Goal: Task Accomplishment & Management: Manage account settings

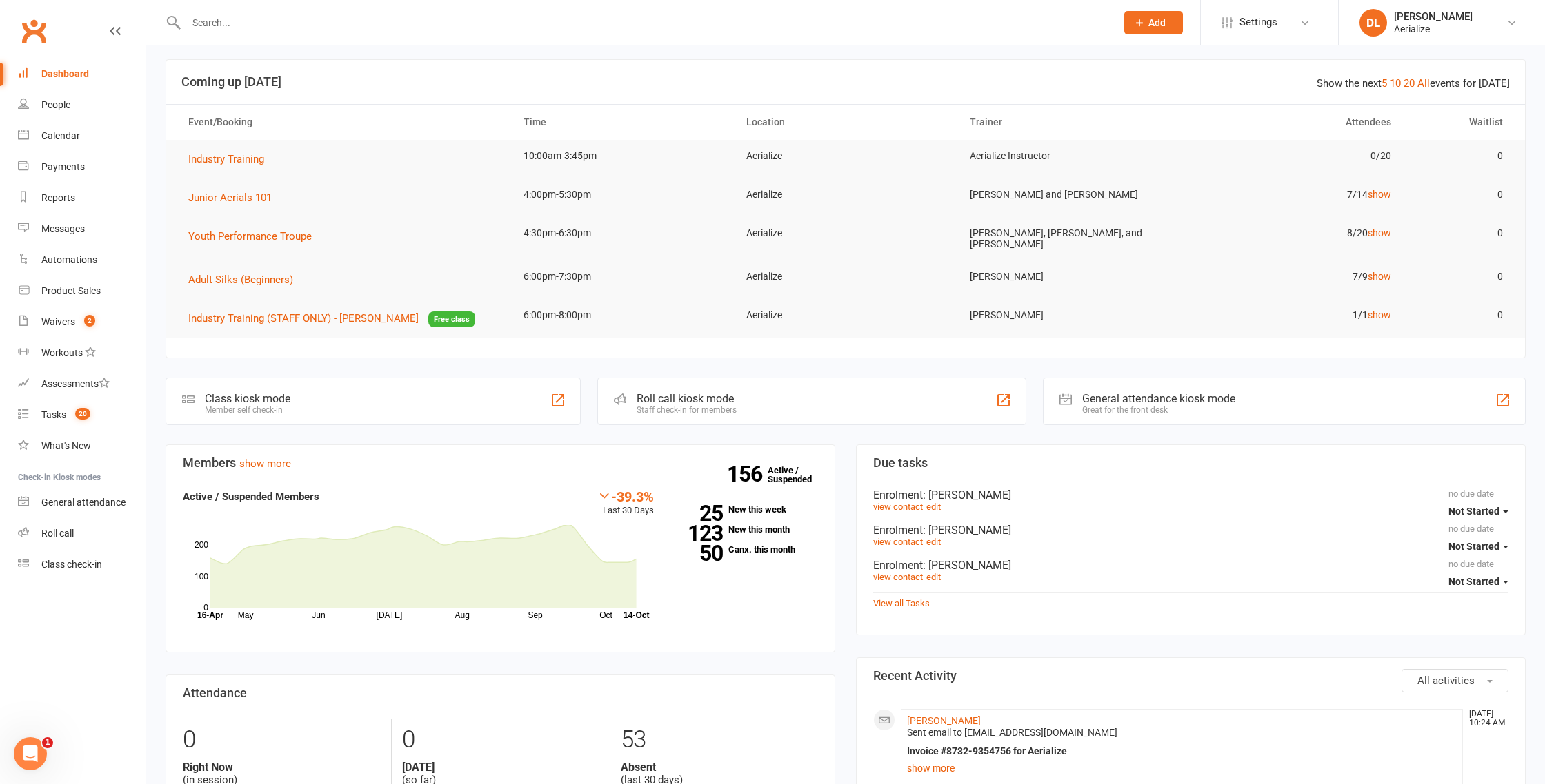
click at [228, 26] on input "text" at bounding box center [643, 23] width 924 height 20
type input "laura"
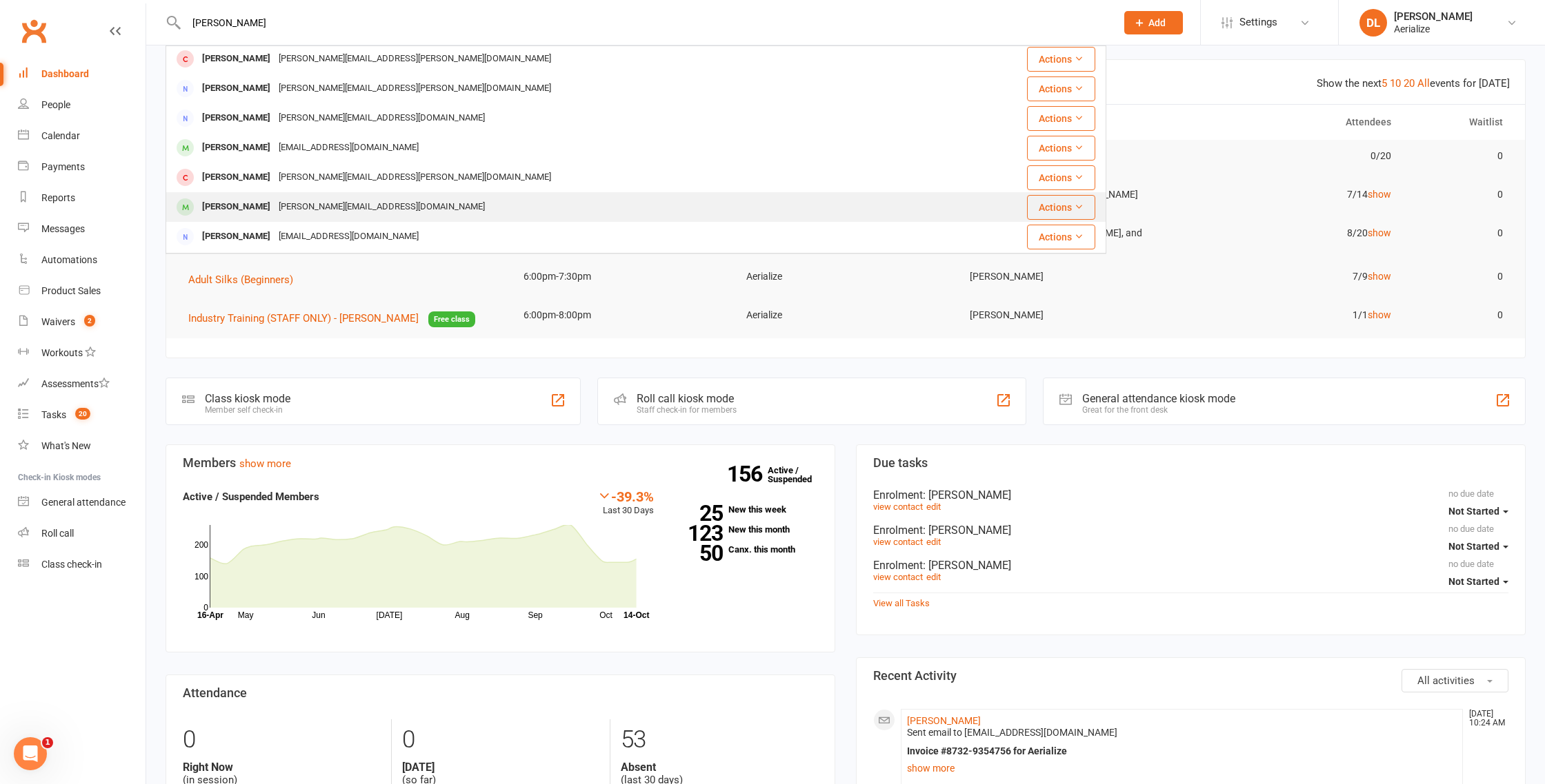
scroll to position [89, 0]
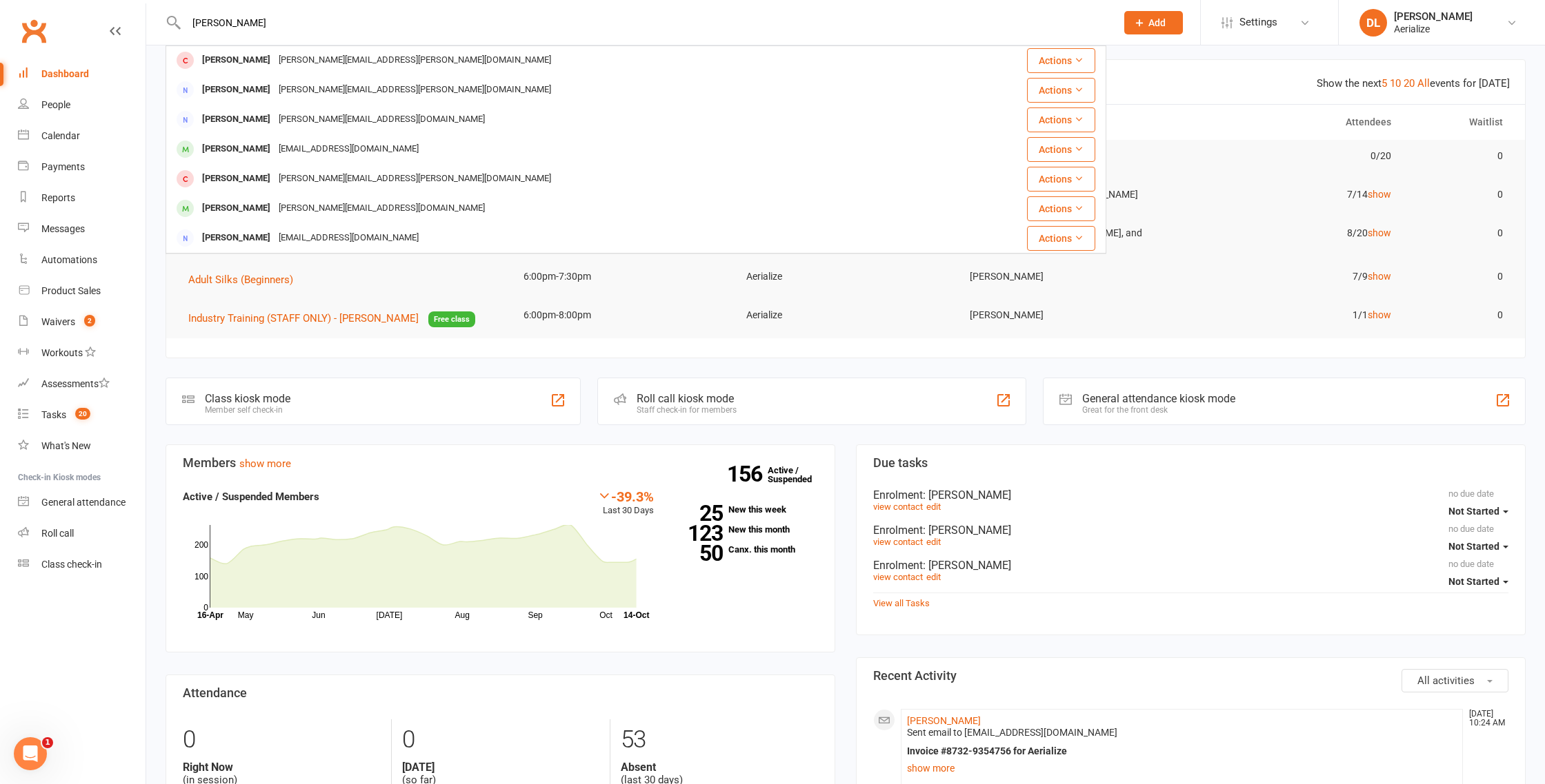
click at [251, 211] on div "[PERSON_NAME]" at bounding box center [235, 208] width 76 height 20
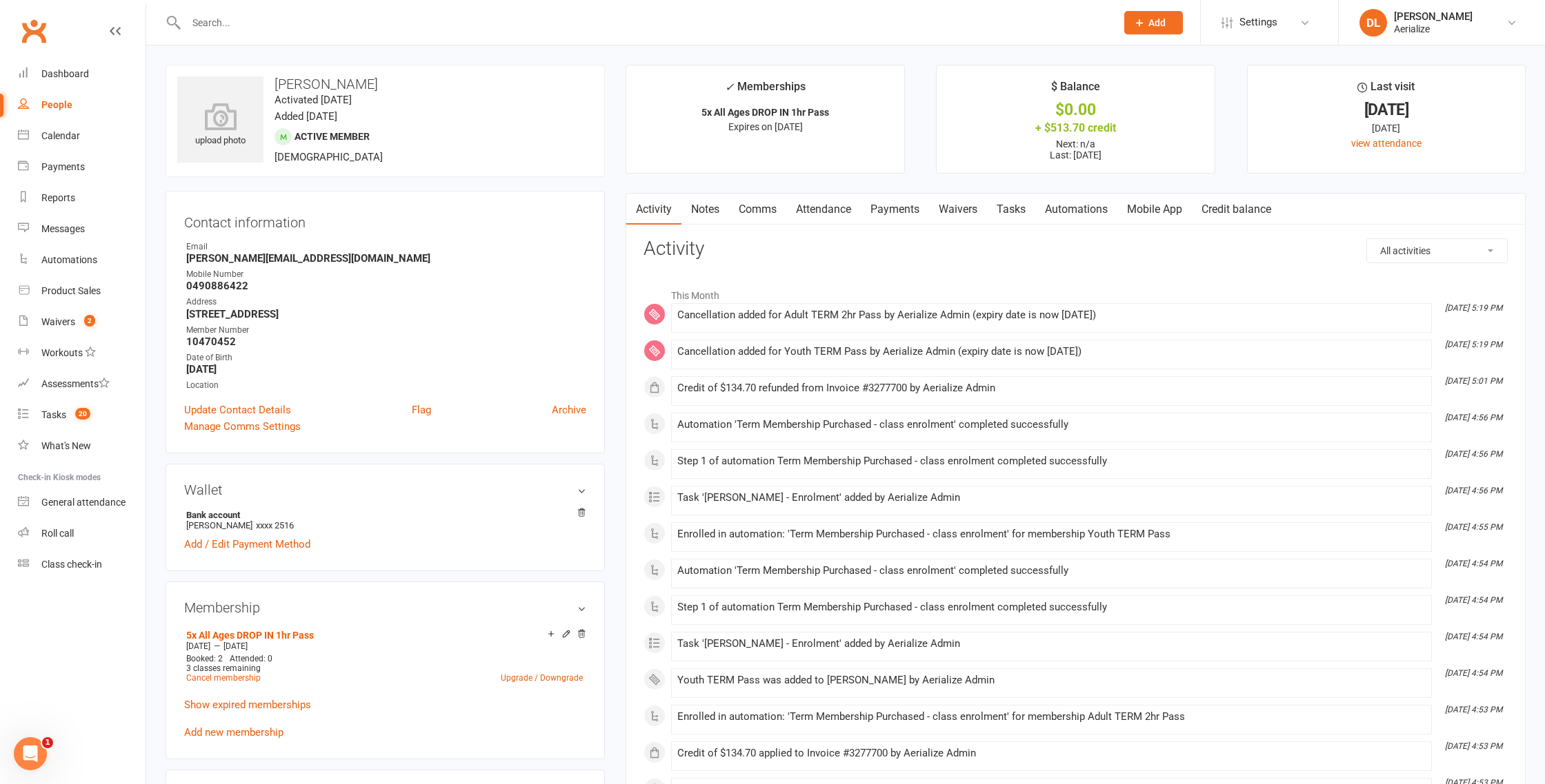
click at [912, 209] on link "Payments" at bounding box center [894, 209] width 68 height 32
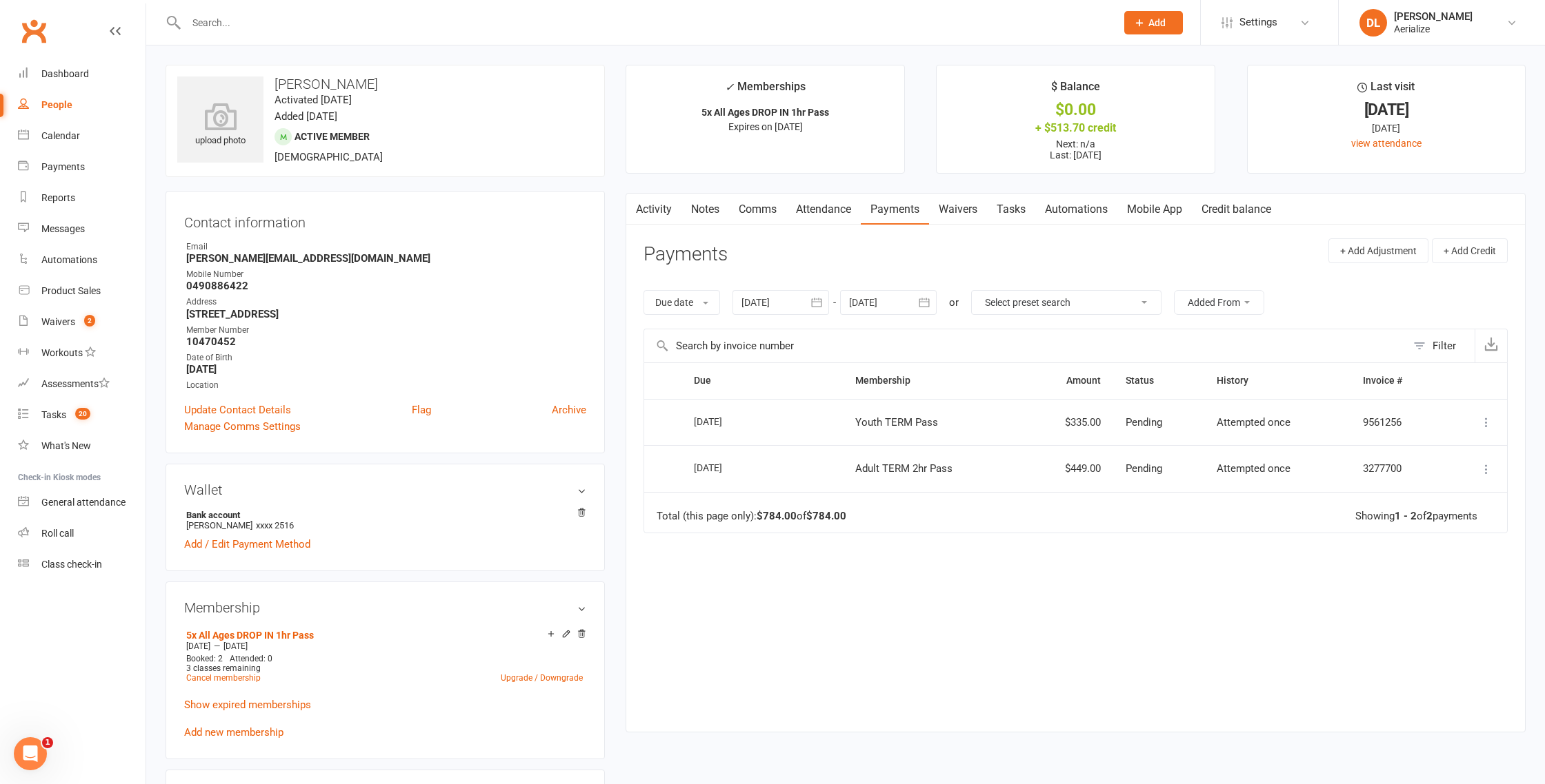
click at [1488, 423] on icon at bounding box center [1486, 422] width 14 height 14
click at [1442, 444] on link "More Info" at bounding box center [1425, 450] width 137 height 28
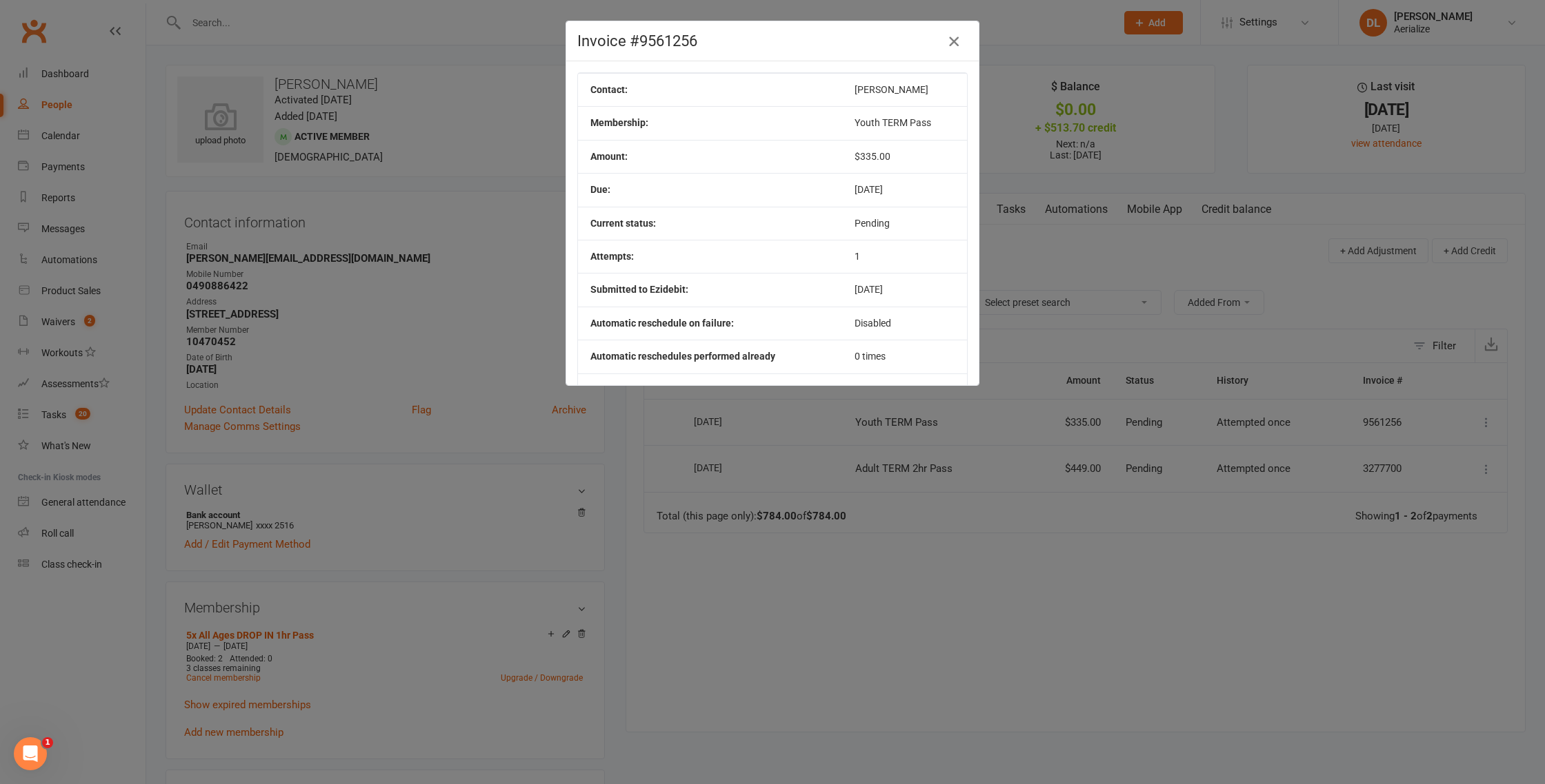
click at [953, 41] on icon "button" at bounding box center [953, 41] width 16 height 16
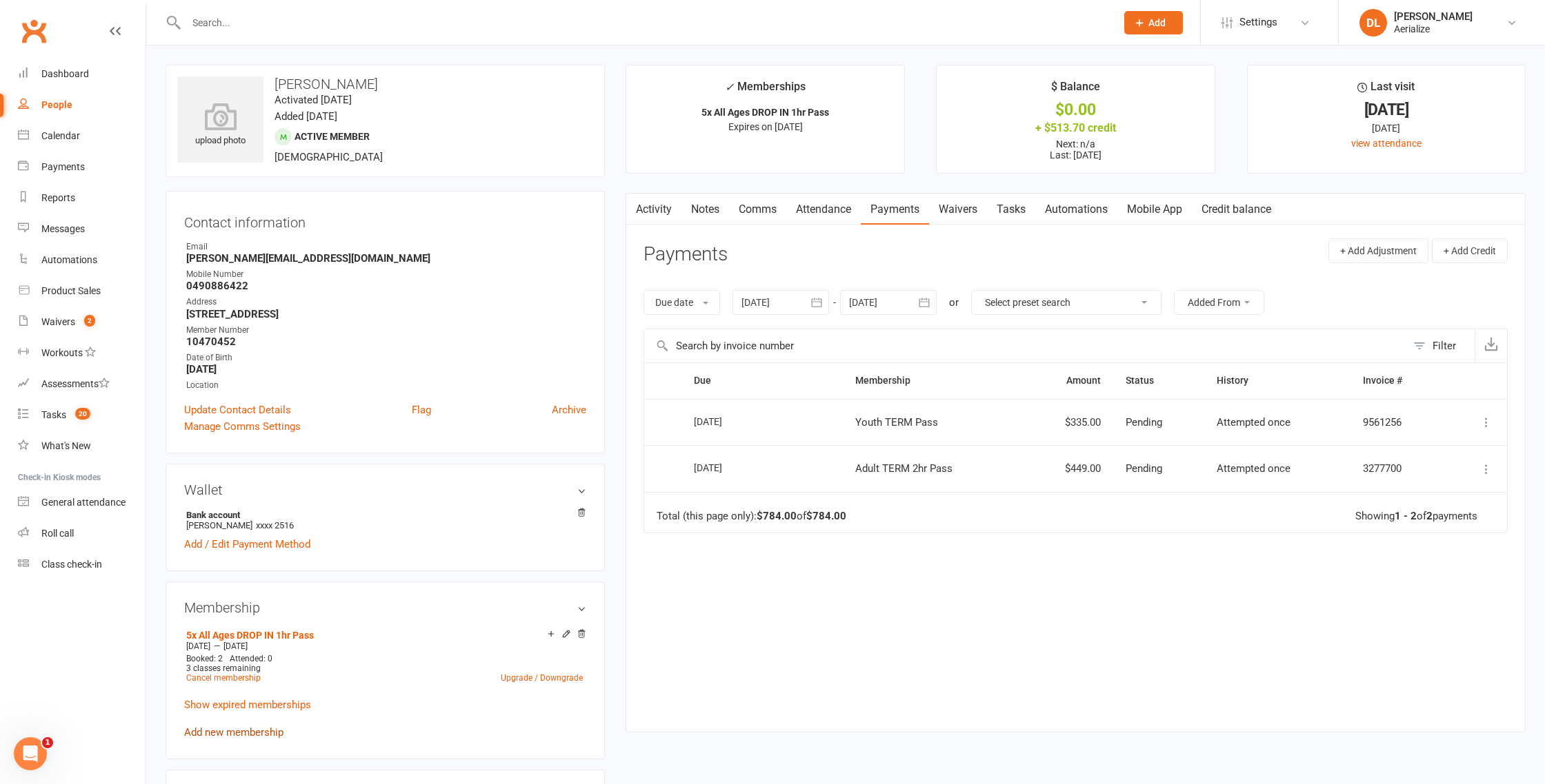
click at [226, 732] on link "Add new membership" at bounding box center [234, 732] width 99 height 12
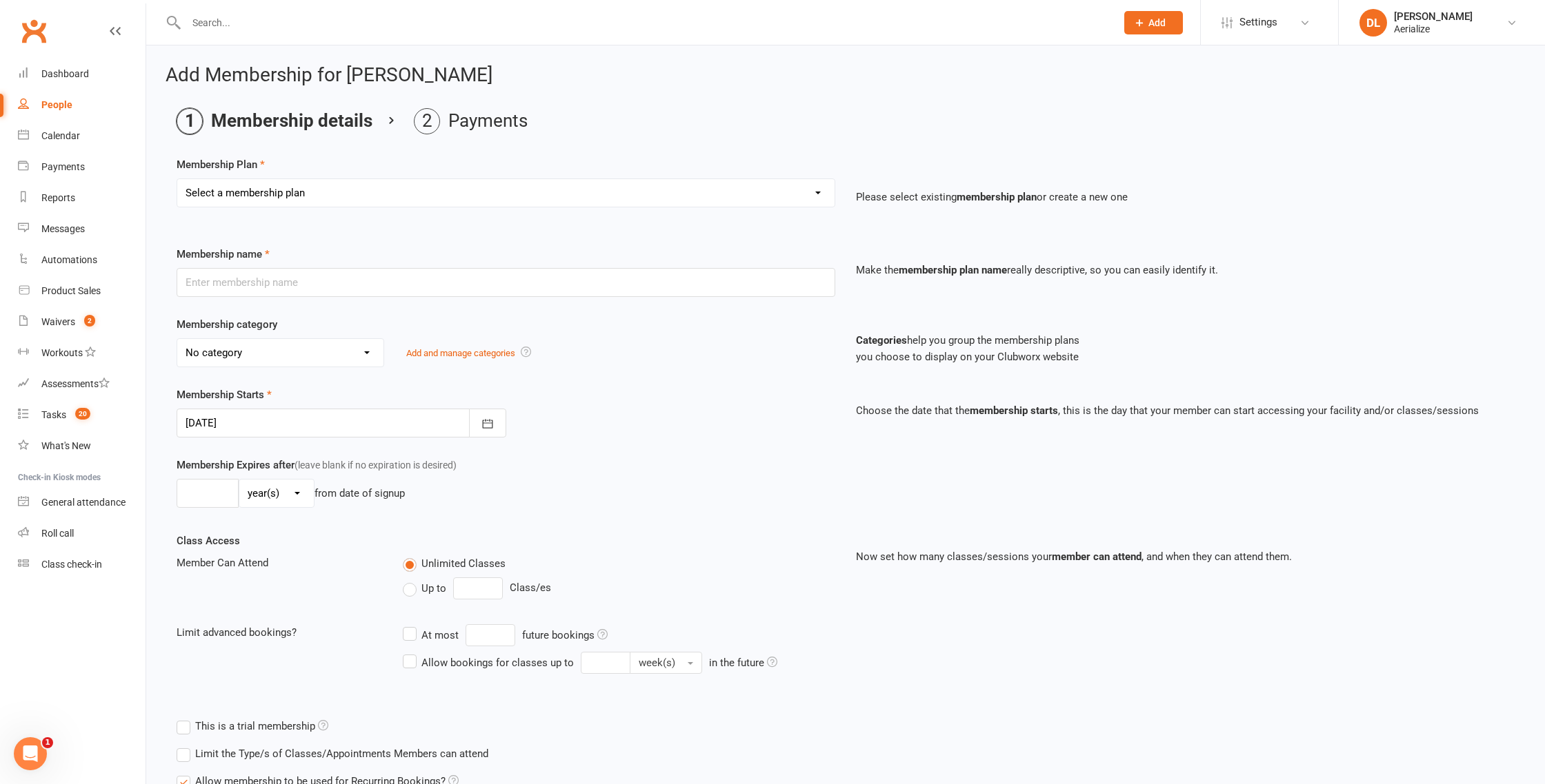
click at [294, 191] on select "Select a membership plan Create new Membership Plan Tiny Tots DROP IN Tiny Tots…" at bounding box center [506, 193] width 657 height 28
select select "14"
click at [177, 179] on select "Select a membership plan Create new Membership Plan Tiny Tots DROP IN Tiny Tots…" at bounding box center [506, 193] width 657 height 28
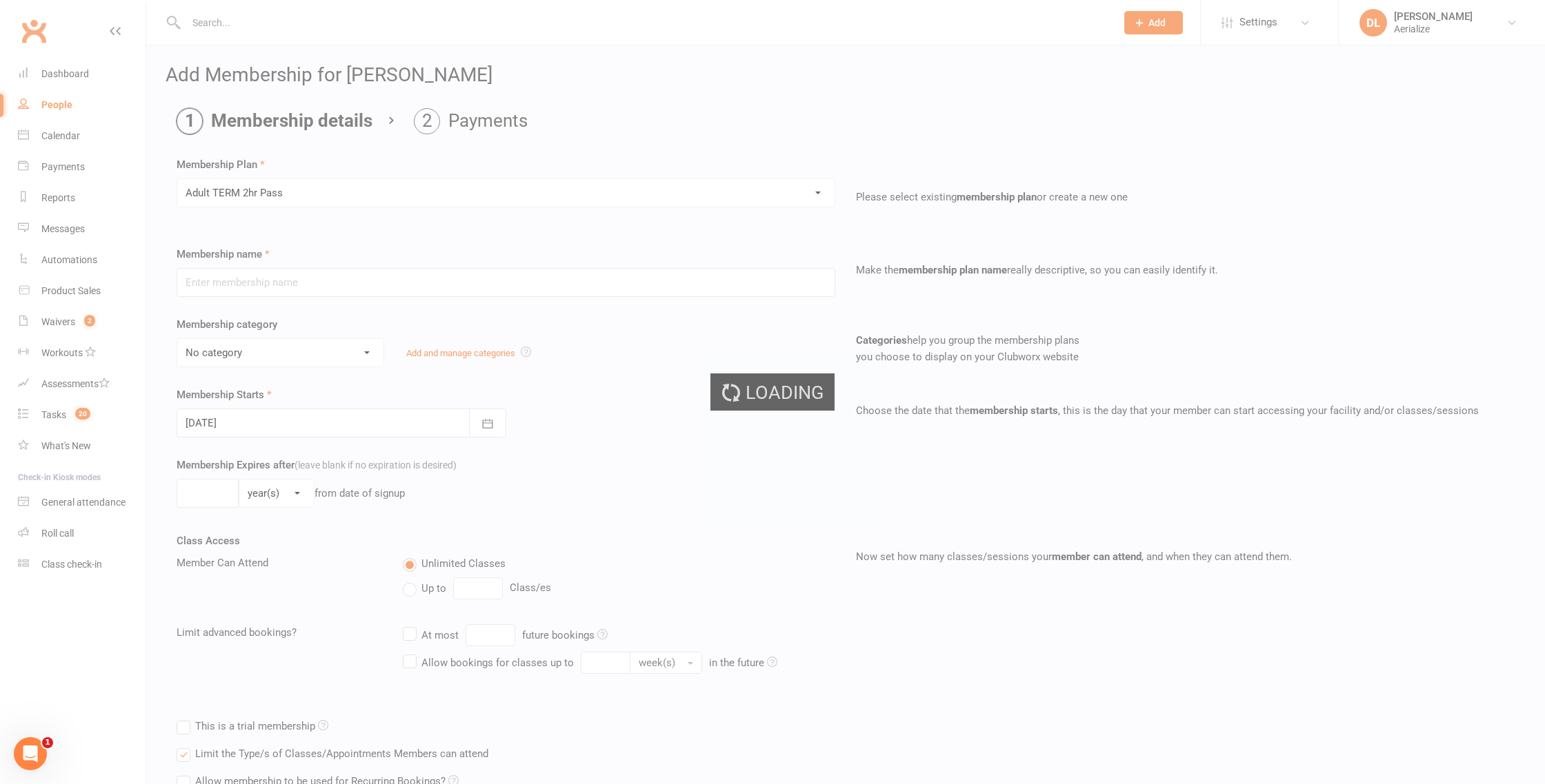
type input "Adult TERM 2hr Pass"
select select "10"
type input "16"
select select "1"
type input "1"
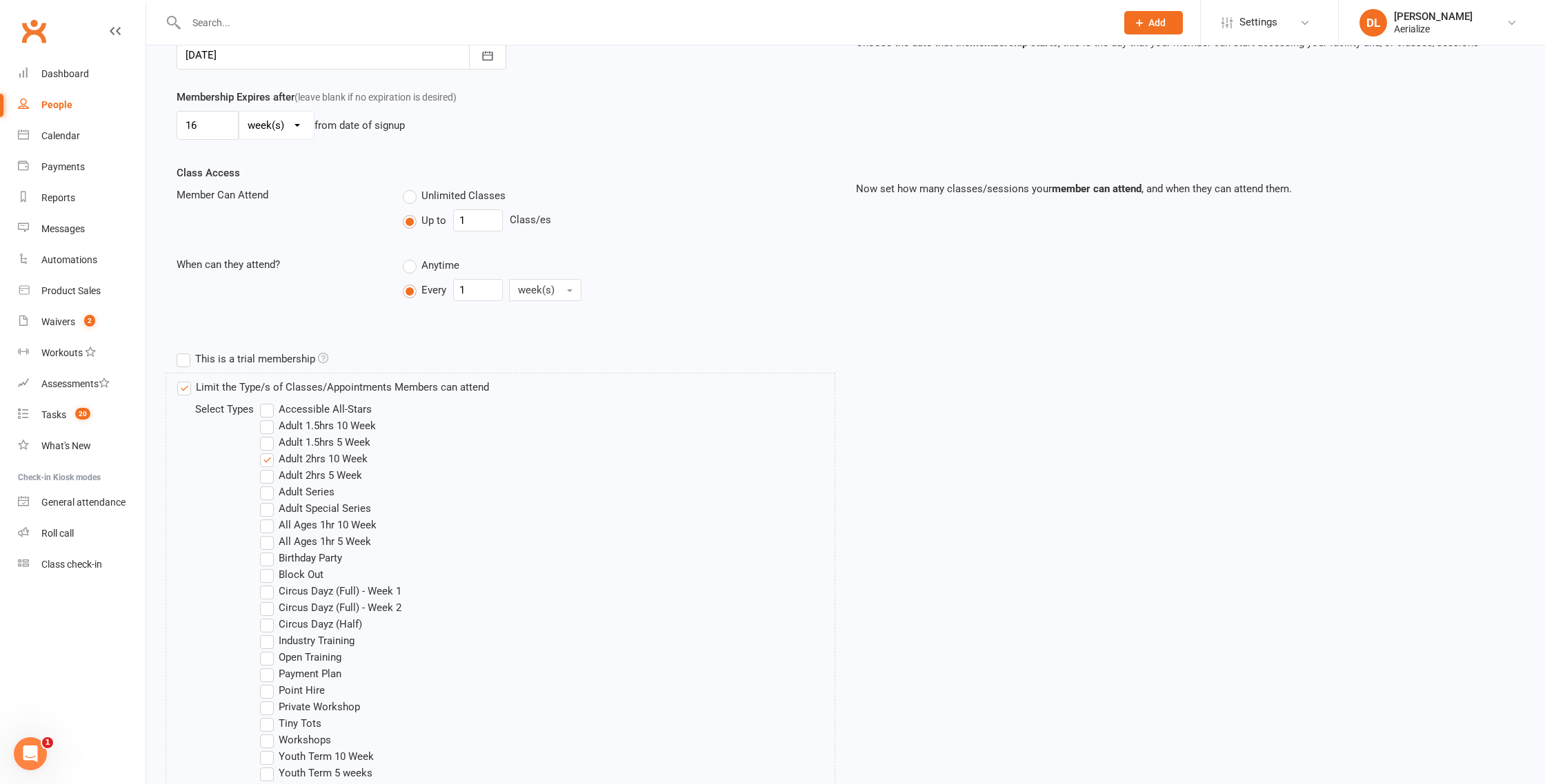
scroll to position [717, 0]
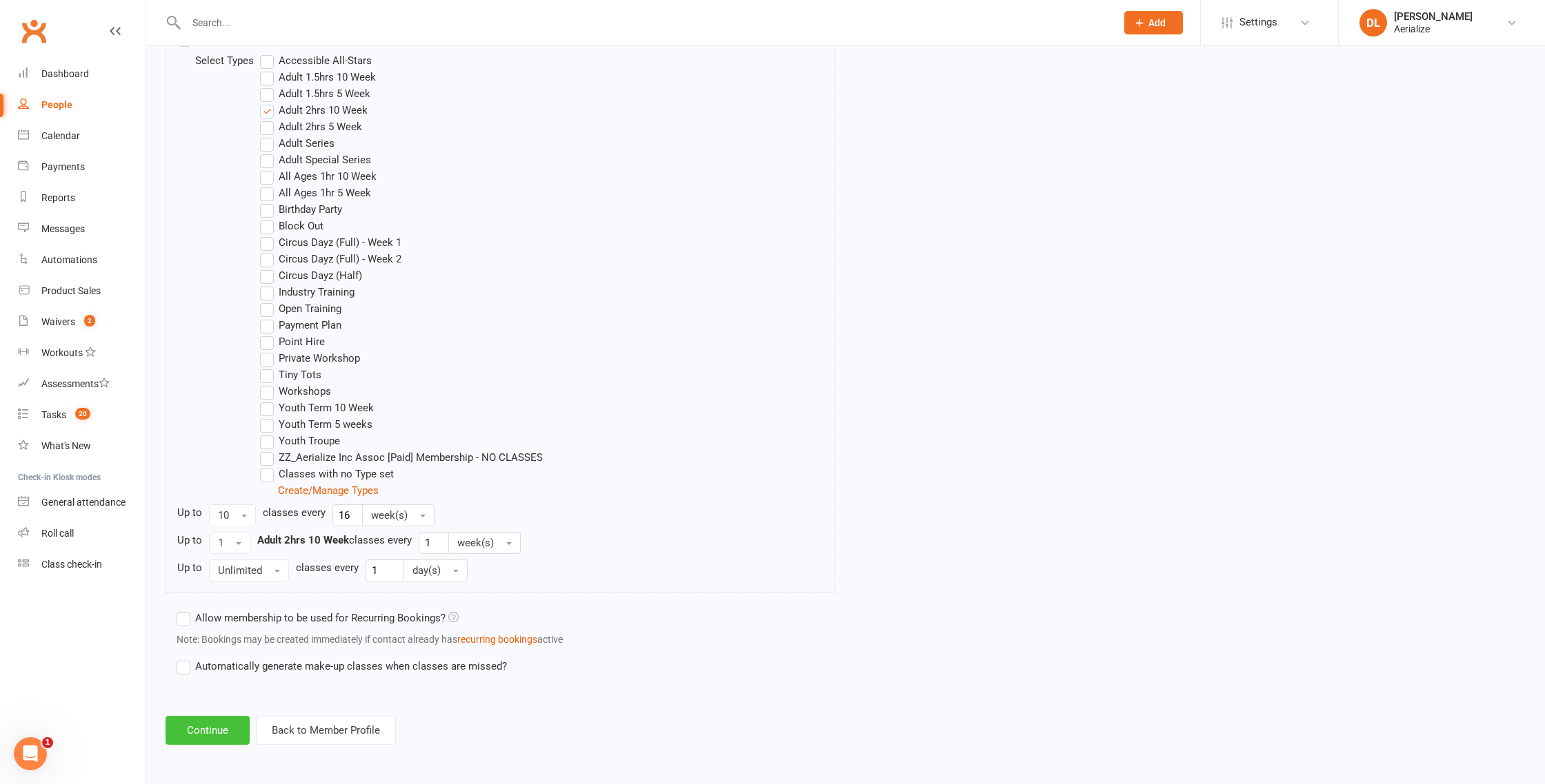
click at [225, 732] on button "Continue" at bounding box center [207, 730] width 84 height 29
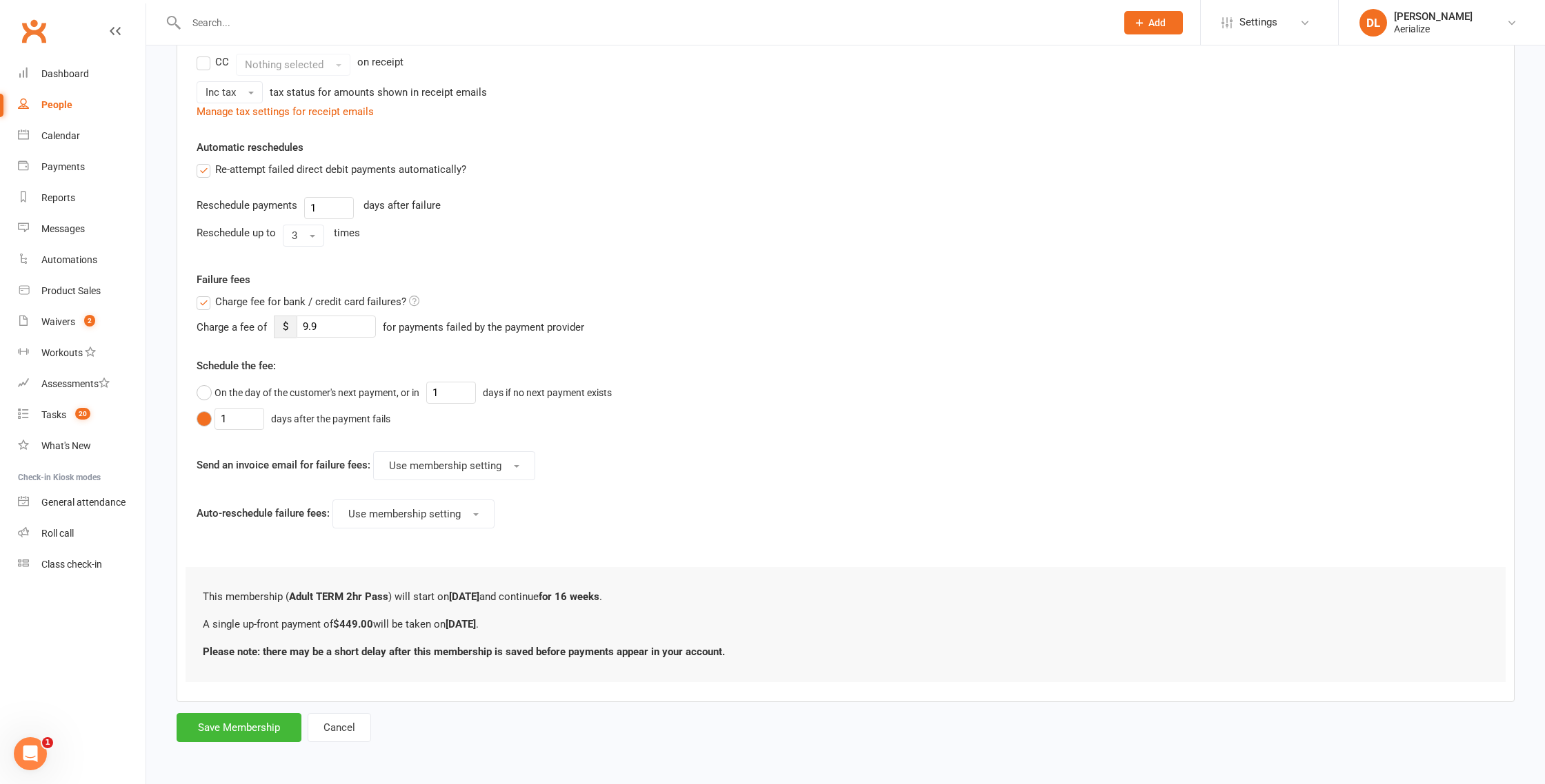
scroll to position [0, 0]
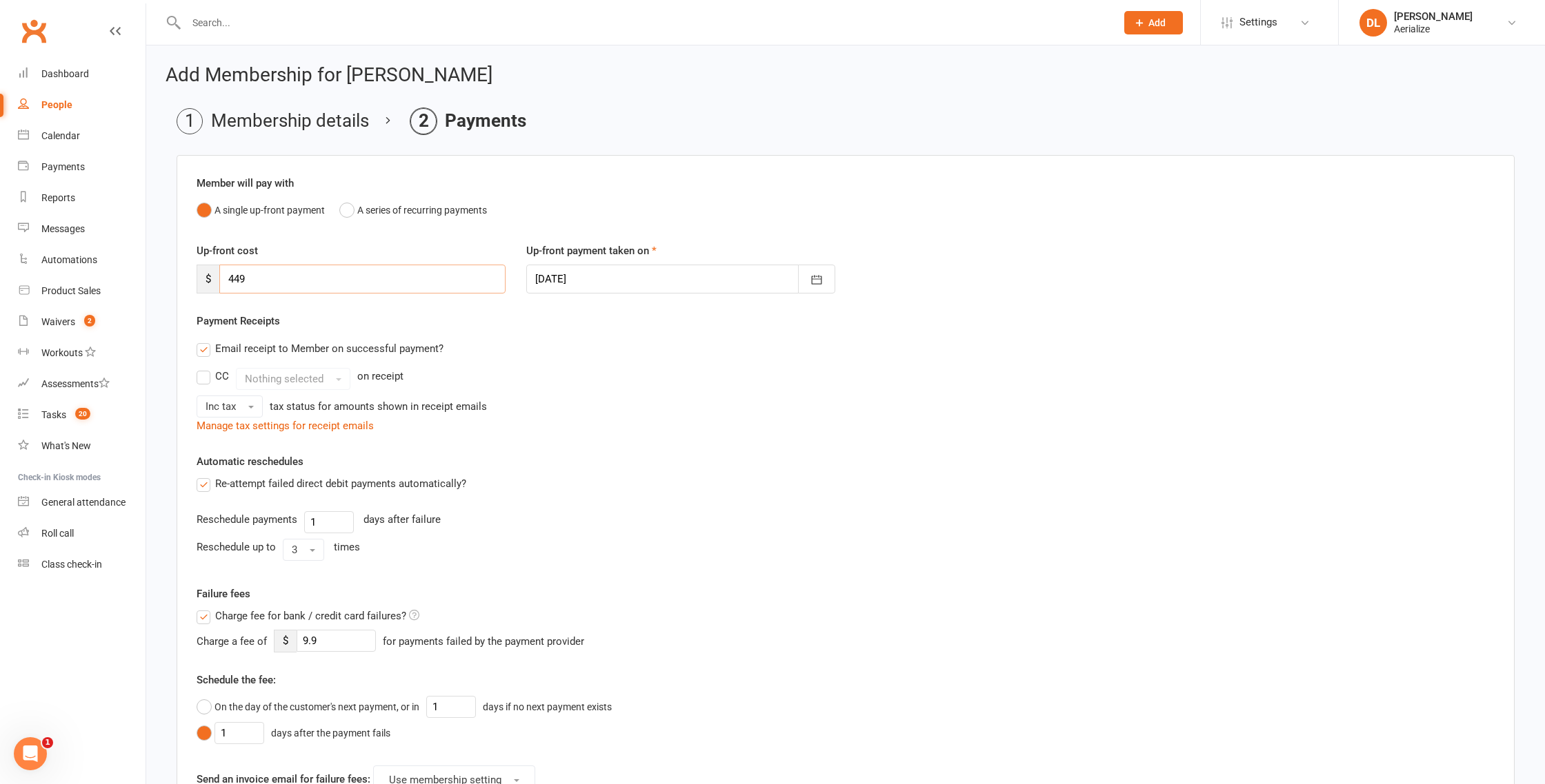
drag, startPoint x: 258, startPoint y: 278, endPoint x: 178, endPoint y: 277, distance: 80.0
click at [178, 277] on div "Member will pay with A single up-front payment A series of recurring payments U…" at bounding box center [845, 586] width 1338 height 862
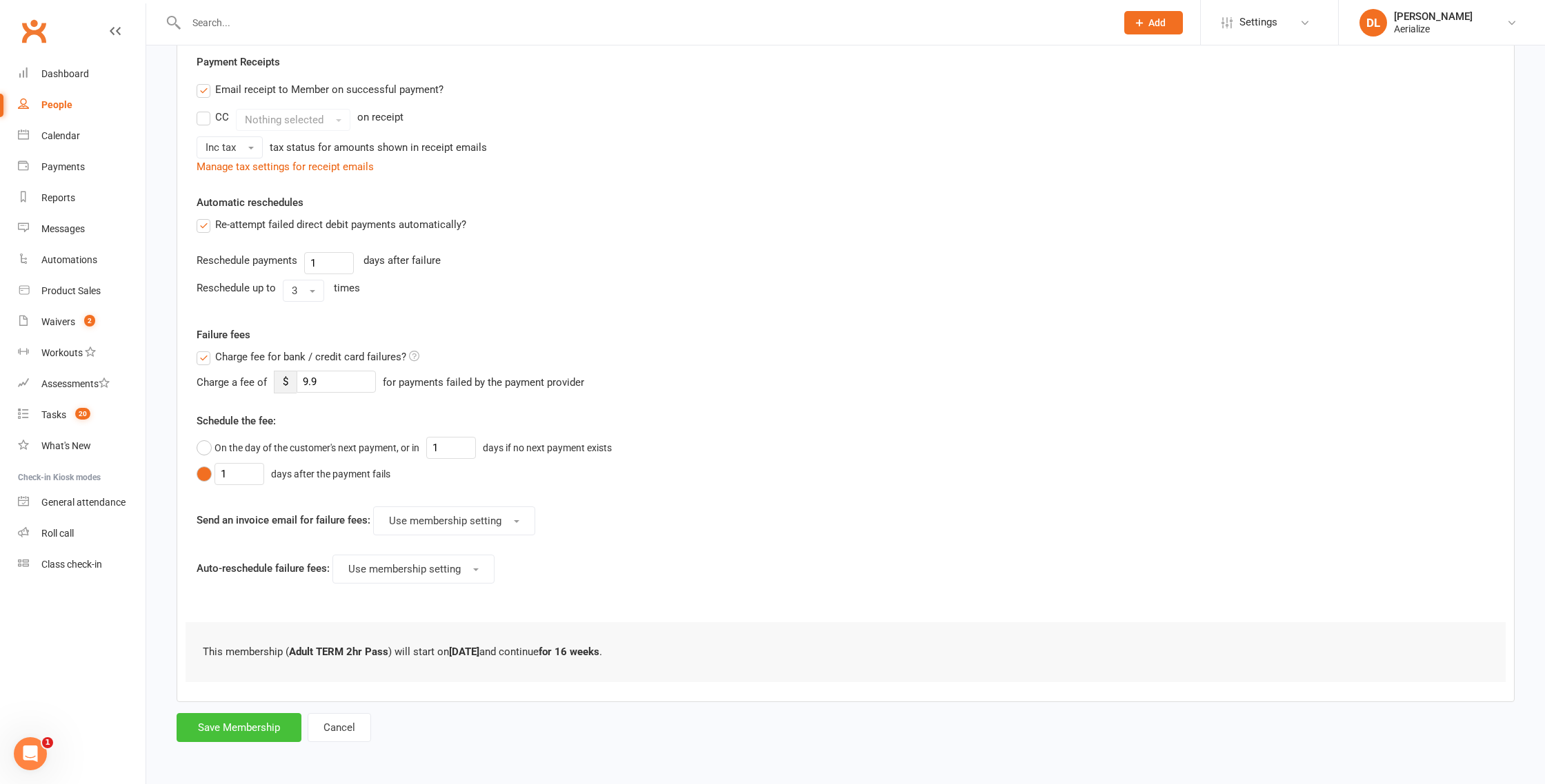
type input "0"
click at [254, 727] on button "Save Membership" at bounding box center [239, 727] width 125 height 29
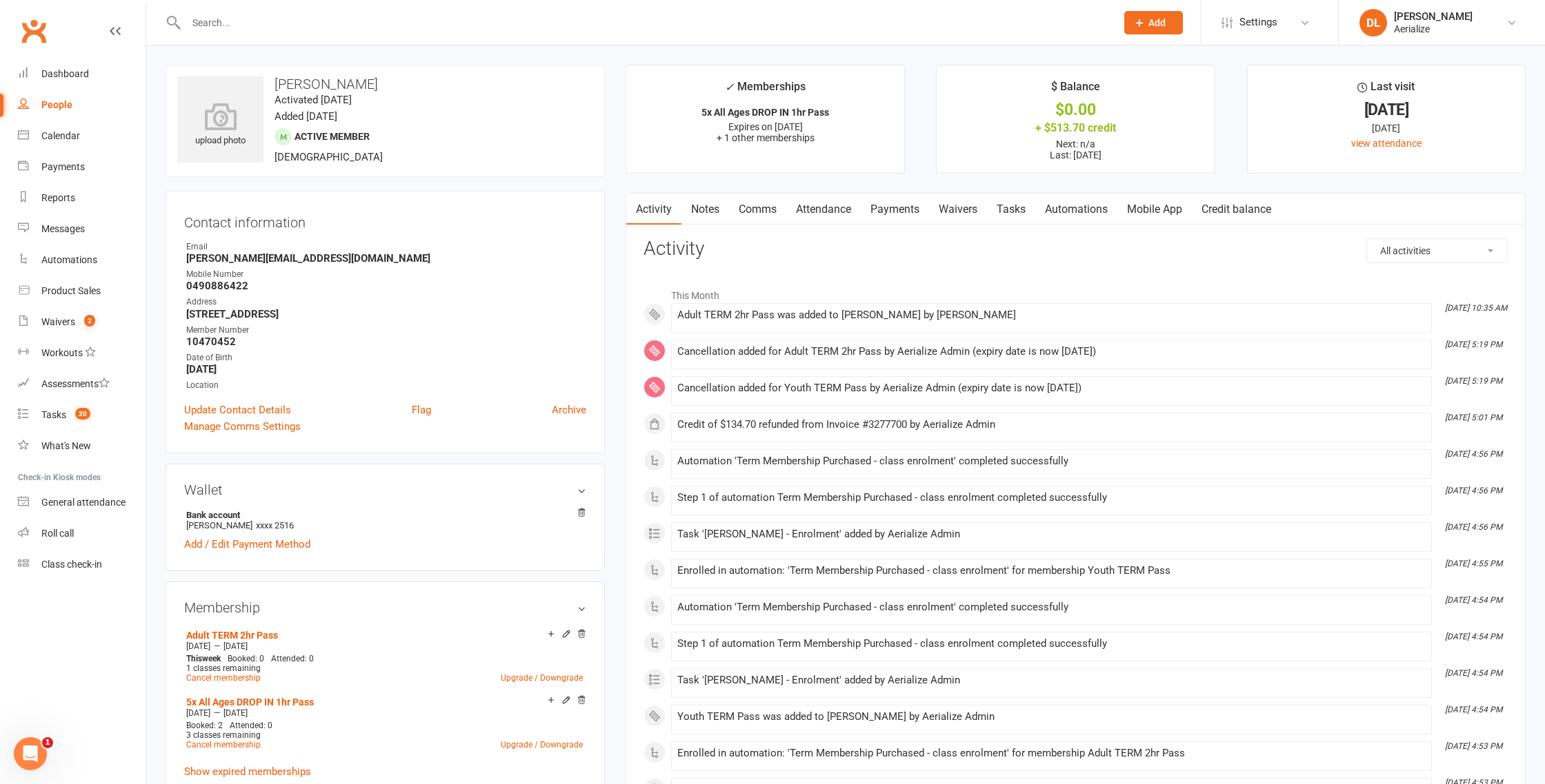
click at [833, 215] on link "Attendance" at bounding box center [823, 209] width 75 height 32
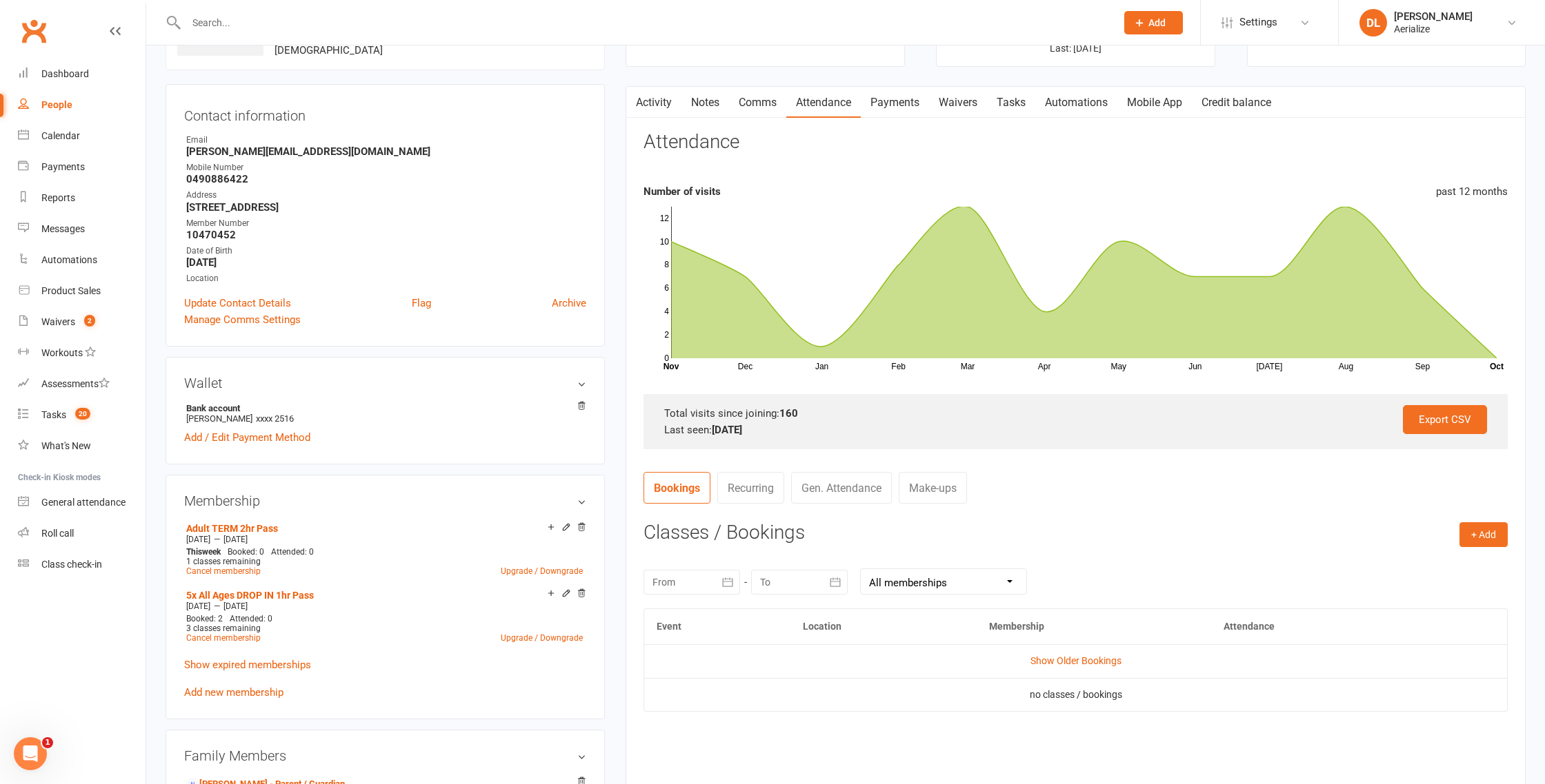
scroll to position [196, 0]
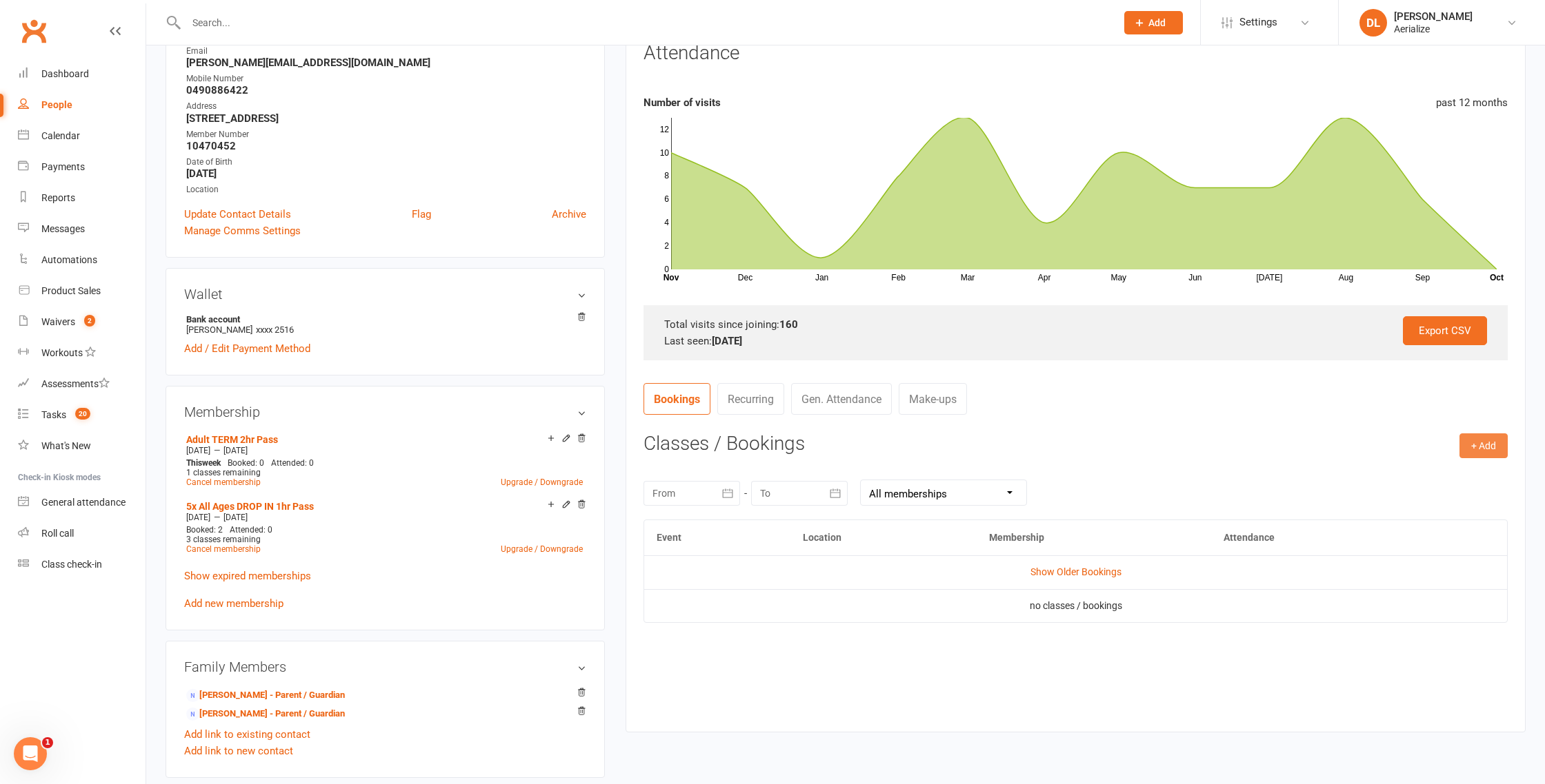
click at [1479, 446] on button "+ Add" at bounding box center [1483, 446] width 48 height 25
click at [1437, 478] on link "Book Event" at bounding box center [1438, 477] width 137 height 28
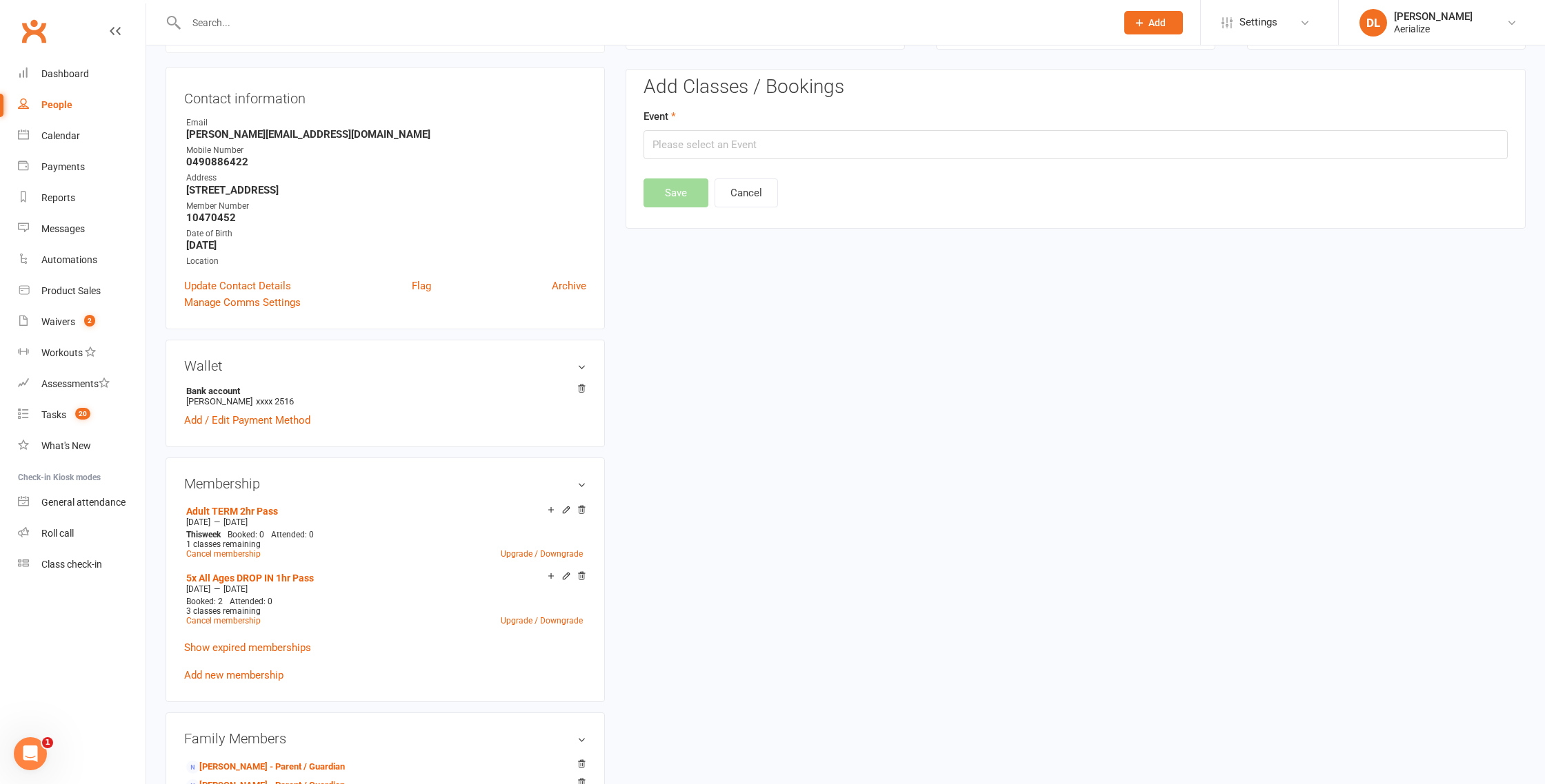
scroll to position [124, 0]
click at [756, 144] on input "text" at bounding box center [1075, 145] width 864 height 29
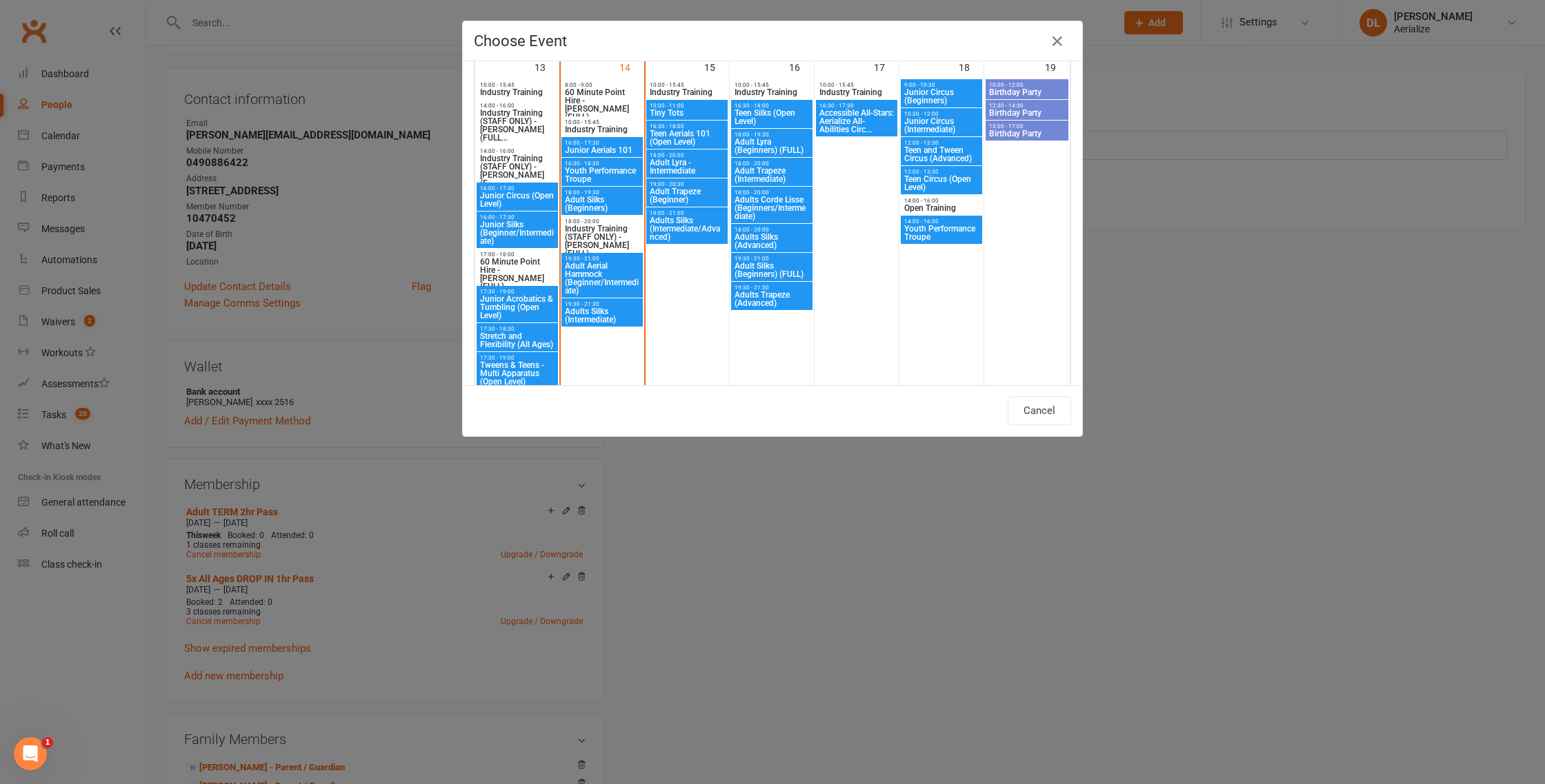
scroll to position [913, 0]
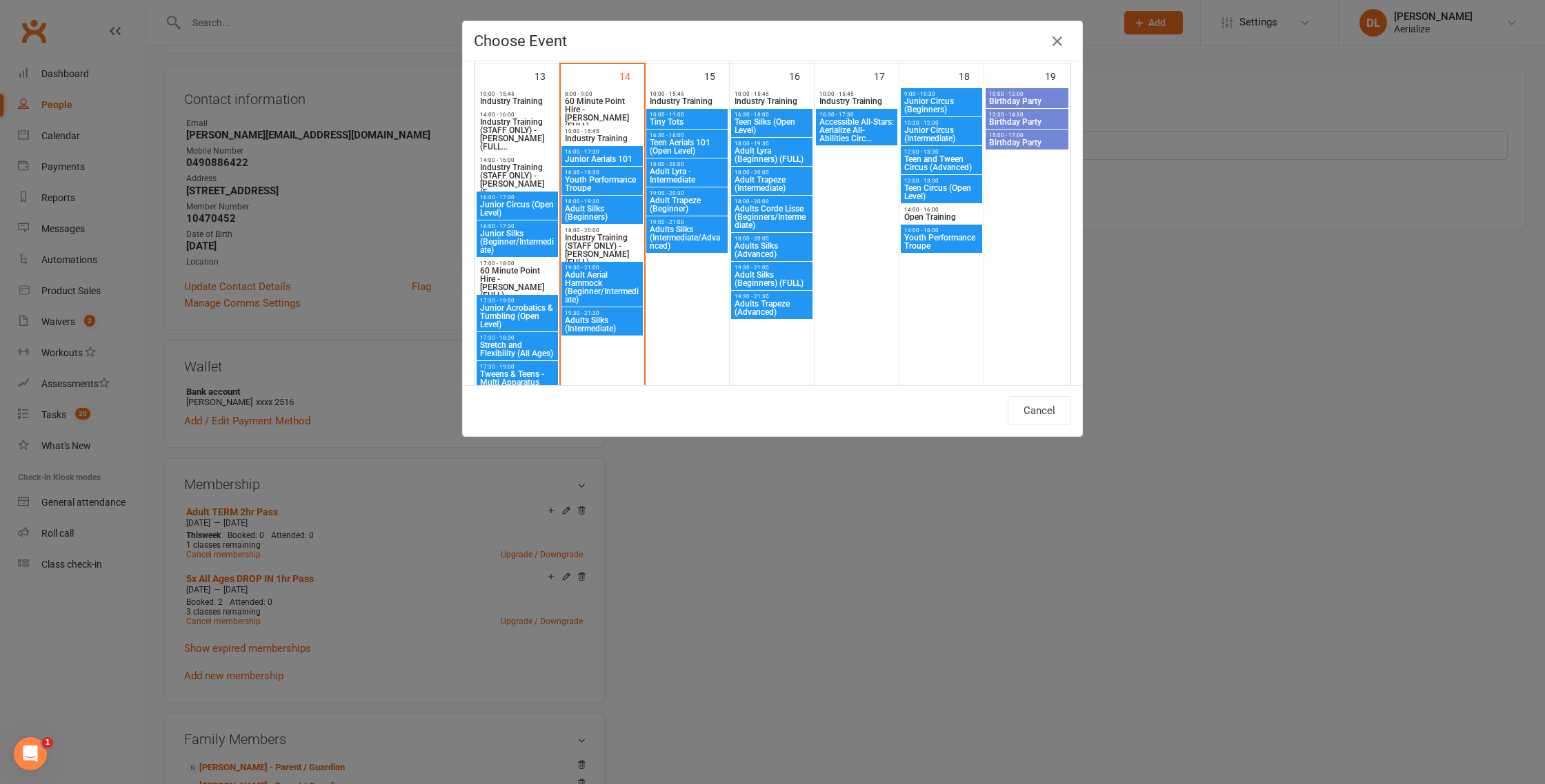
click at [678, 171] on span "Adult Lyra - Intermediate" at bounding box center [687, 175] width 76 height 16
type input "Adult Lyra - Intermediate - Oct 15, 2025 6:00:00 PM"
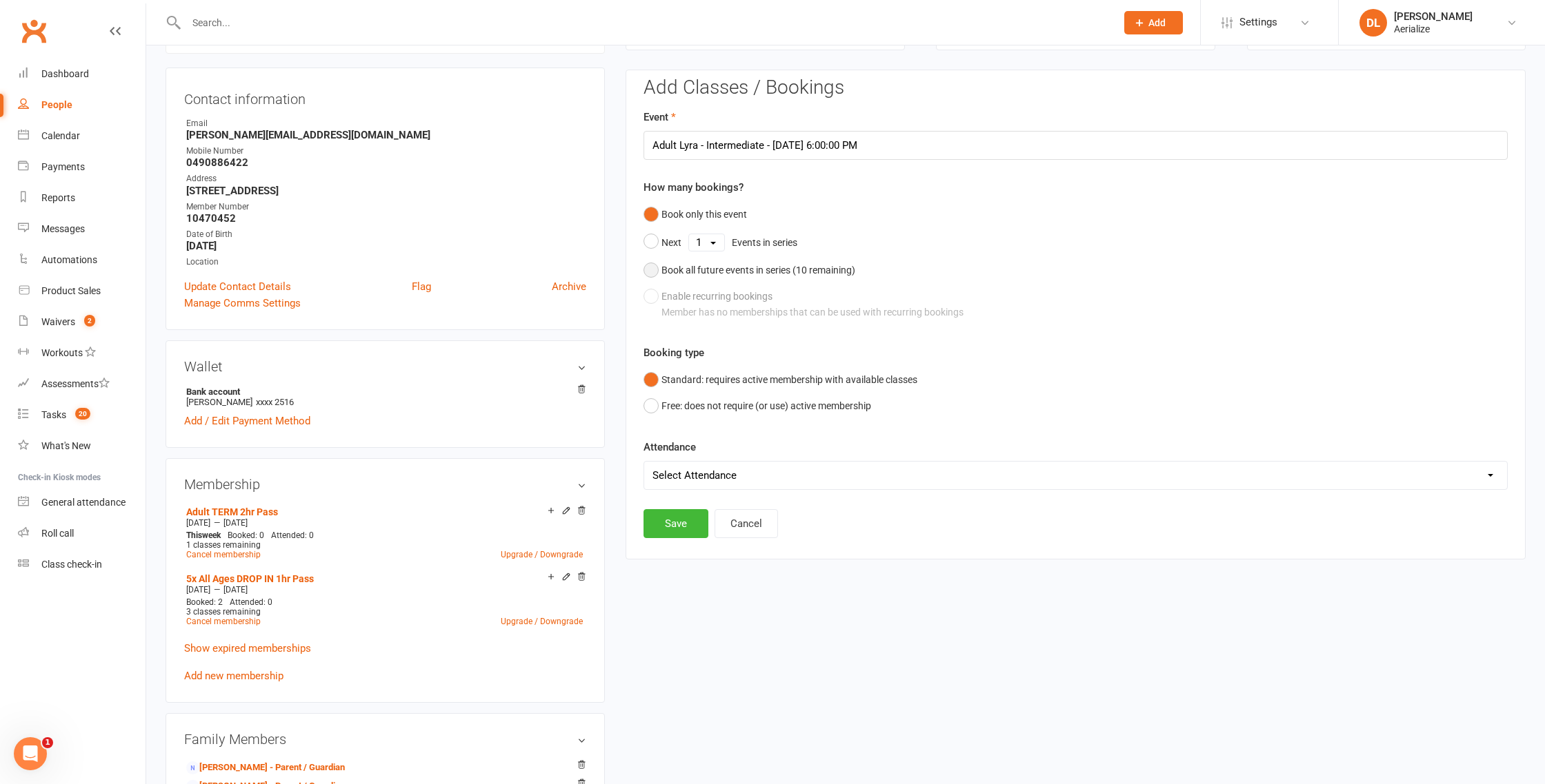
drag, startPoint x: 711, startPoint y: 271, endPoint x: 682, endPoint y: 307, distance: 46.2
click at [712, 271] on div "Book all future events in series ( 10 remaining)" at bounding box center [758, 270] width 193 height 16
drag, startPoint x: 667, startPoint y: 458, endPoint x: 666, endPoint y: 465, distance: 7.1
click at [668, 458] on button "Save" at bounding box center [675, 453] width 65 height 29
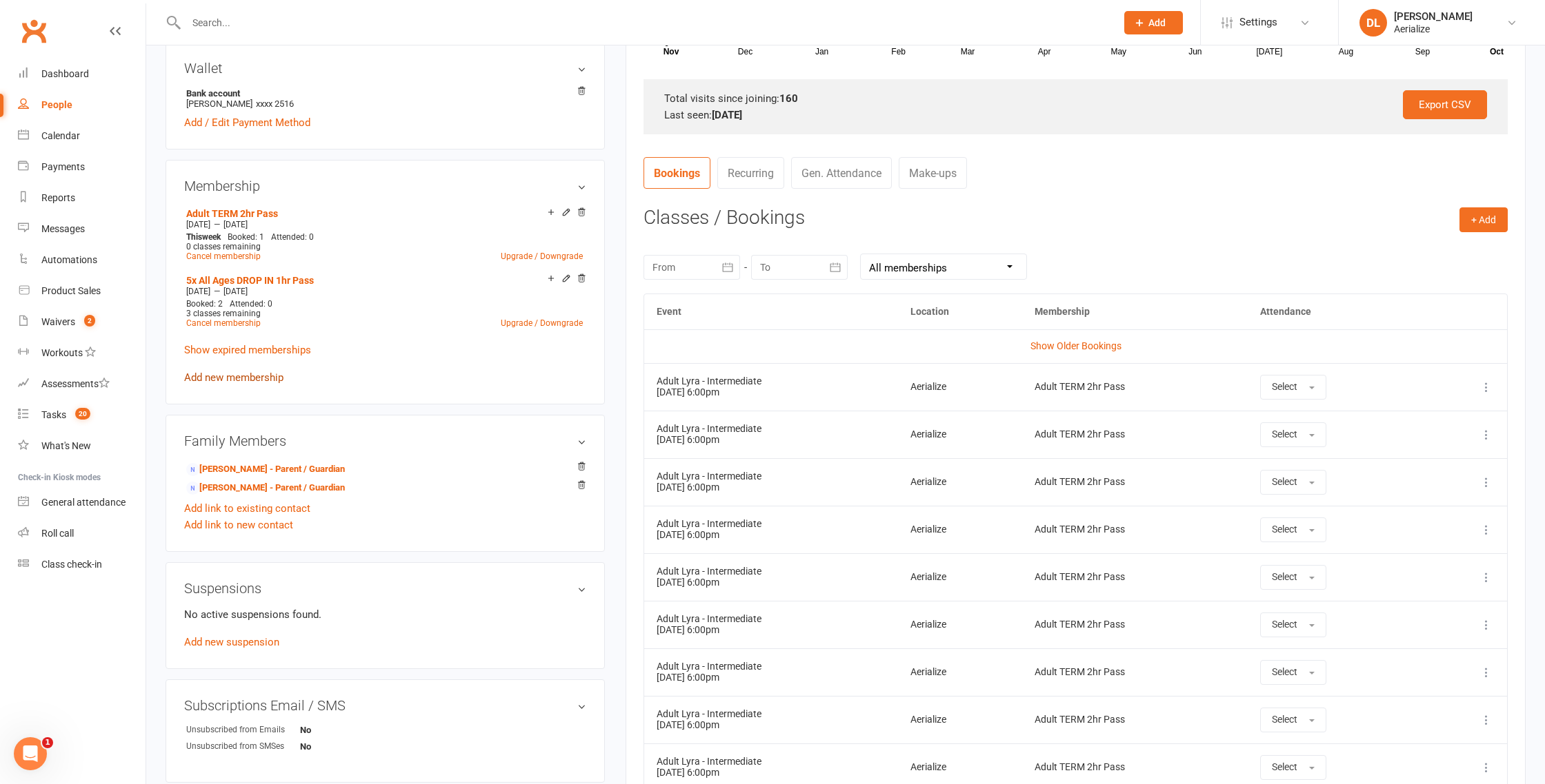
scroll to position [420, 0]
click at [248, 374] on link "Add new membership" at bounding box center [234, 378] width 99 height 12
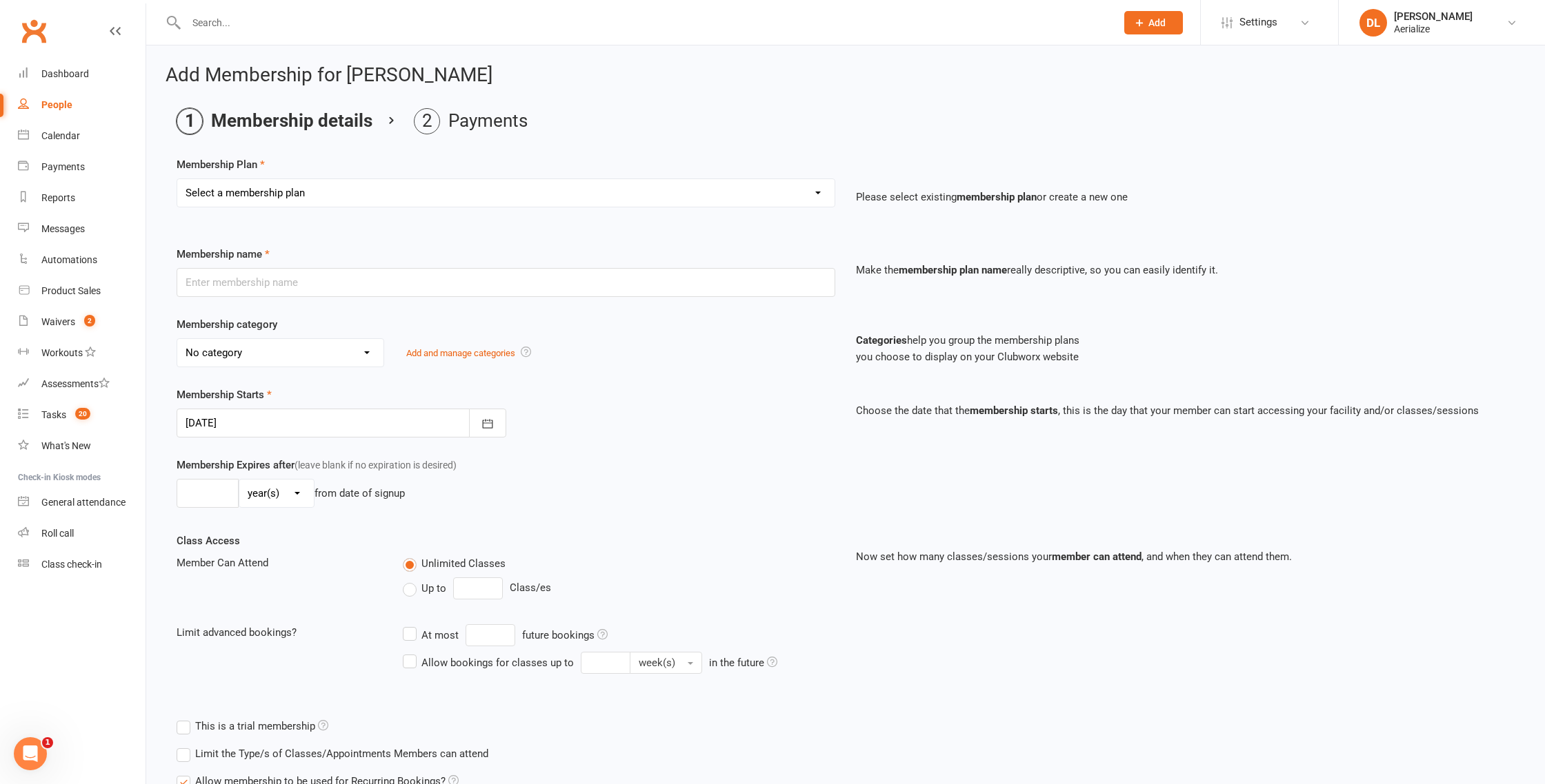
click at [324, 187] on select "Select a membership plan Create new Membership Plan Tiny Tots DROP IN Tiny Tots…" at bounding box center [506, 193] width 657 height 28
select select "23"
click at [177, 179] on select "Select a membership plan Create new Membership Plan Tiny Tots DROP IN Tiny Tots…" at bounding box center [506, 193] width 657 height 28
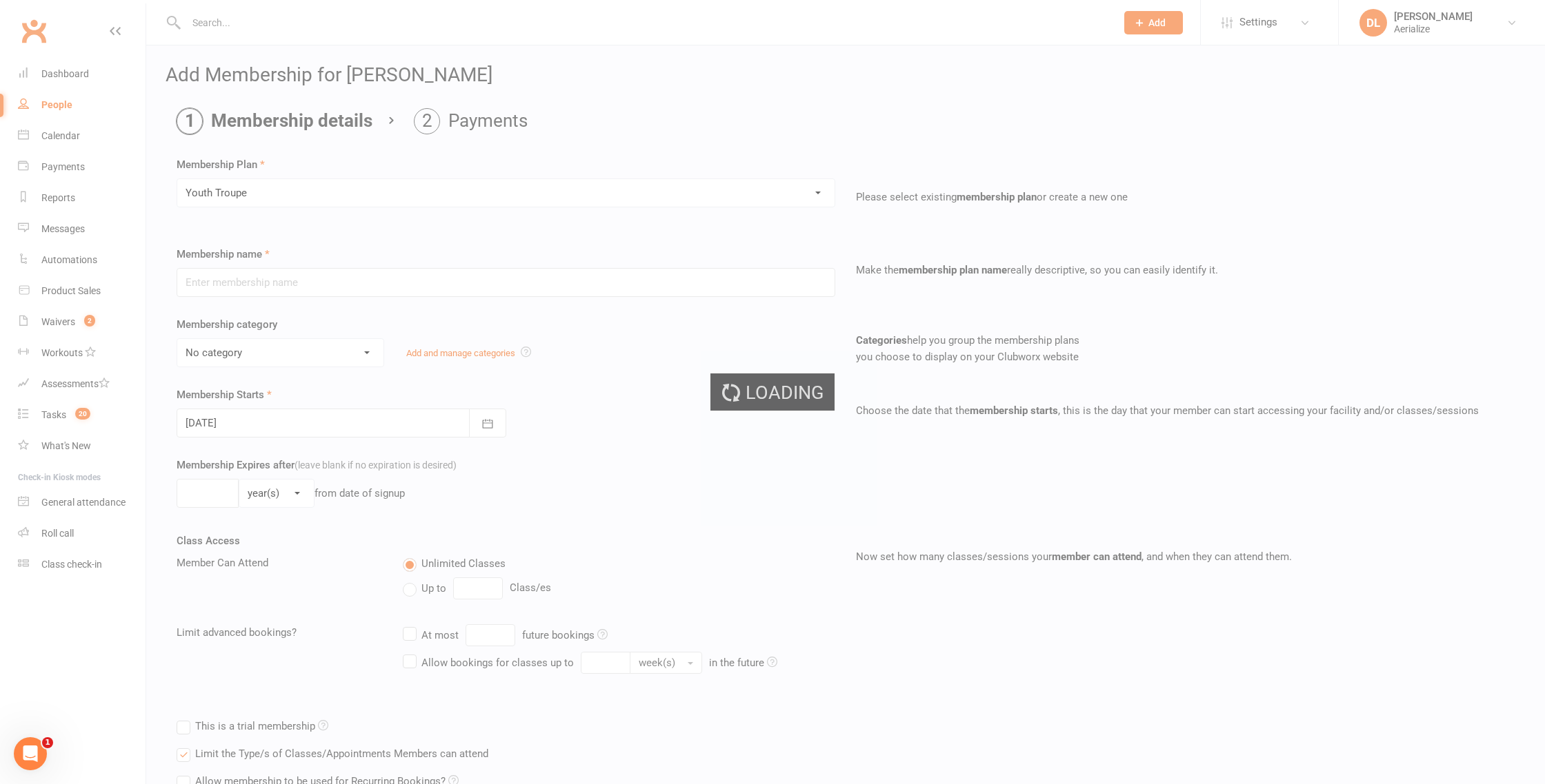
type input "Youth Troupe"
select select "10"
type input "12"
select select "1"
type input "20"
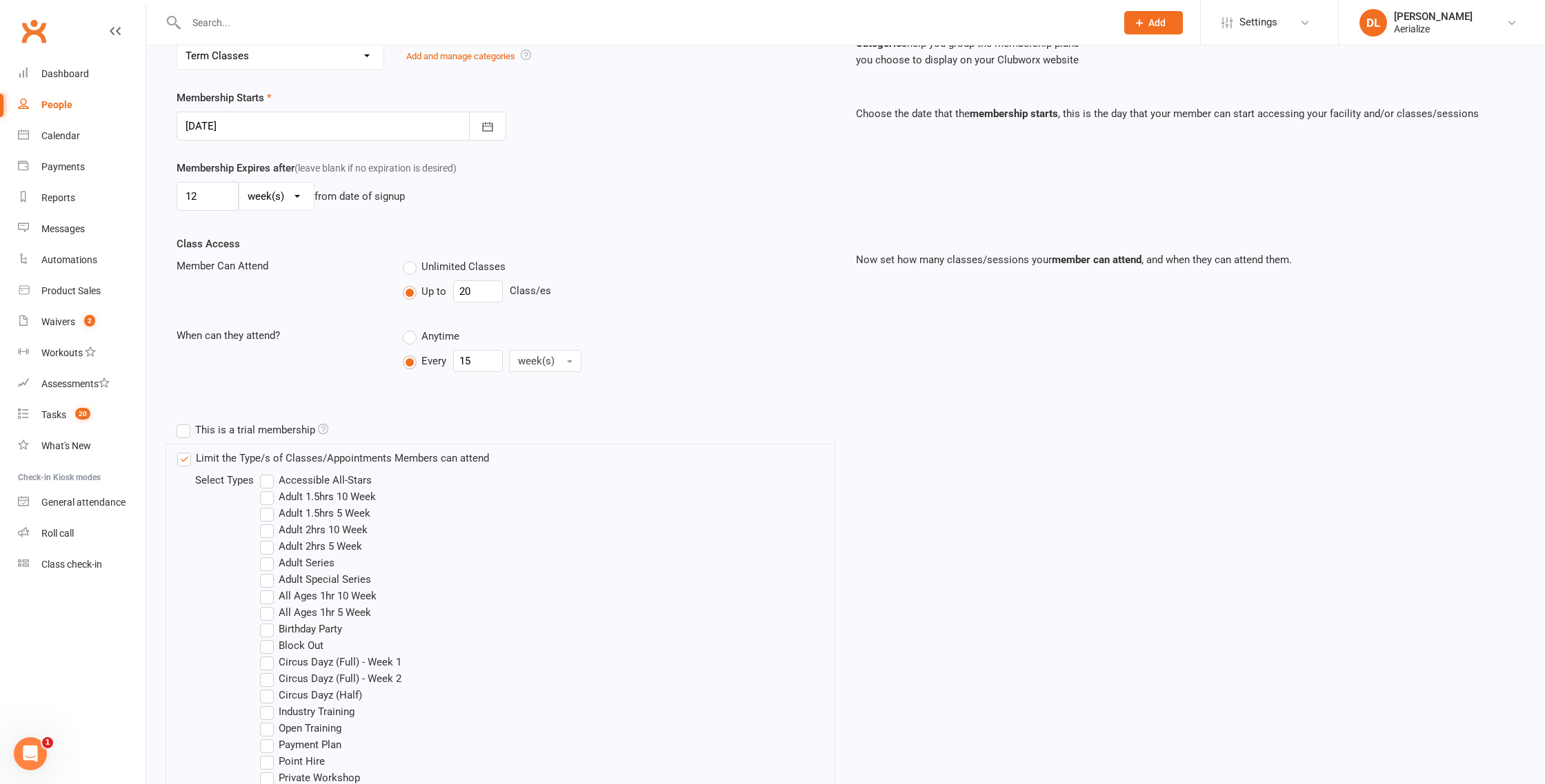
scroll to position [626, 0]
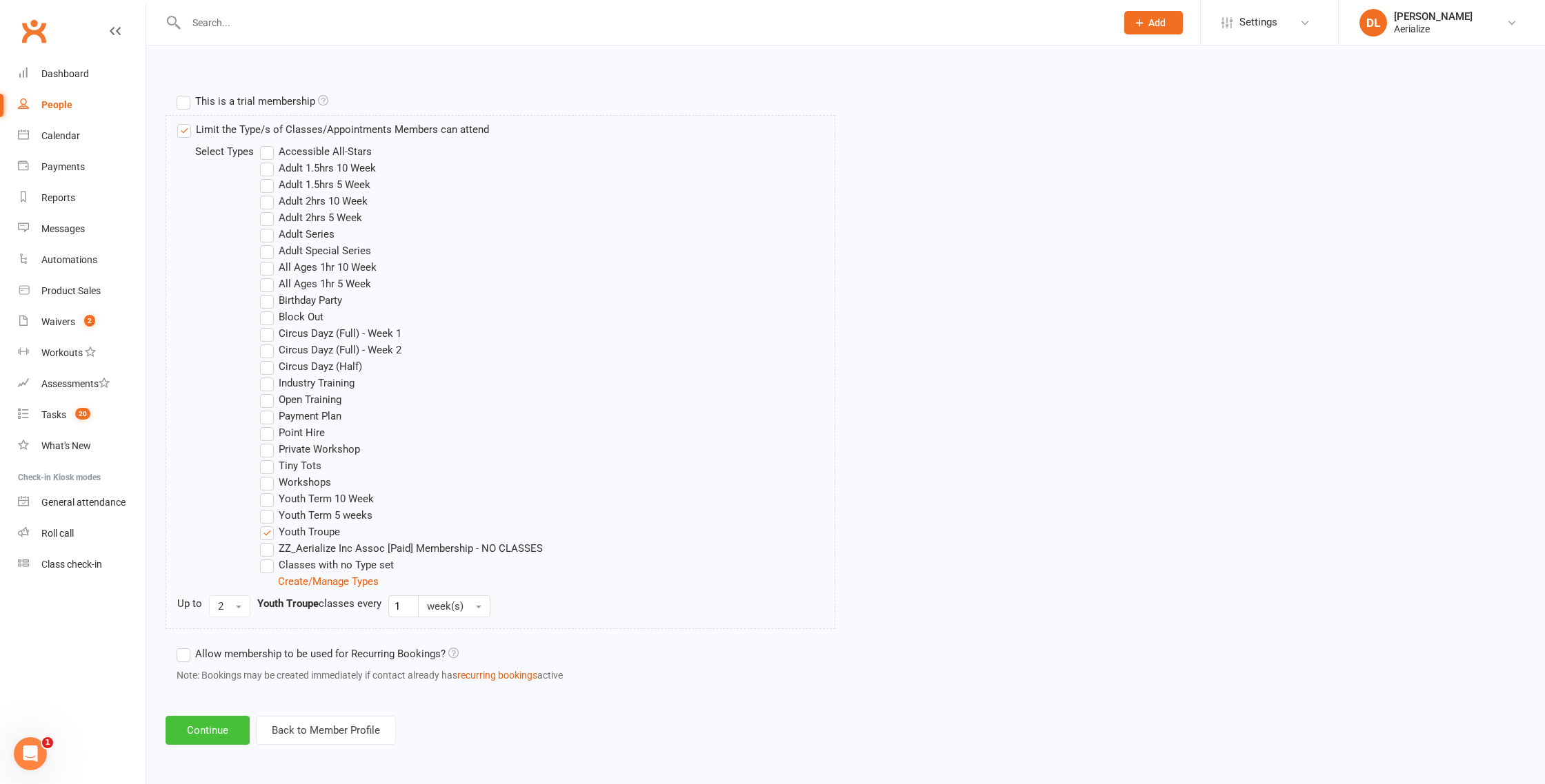
click at [193, 741] on button "Continue" at bounding box center [207, 730] width 84 height 29
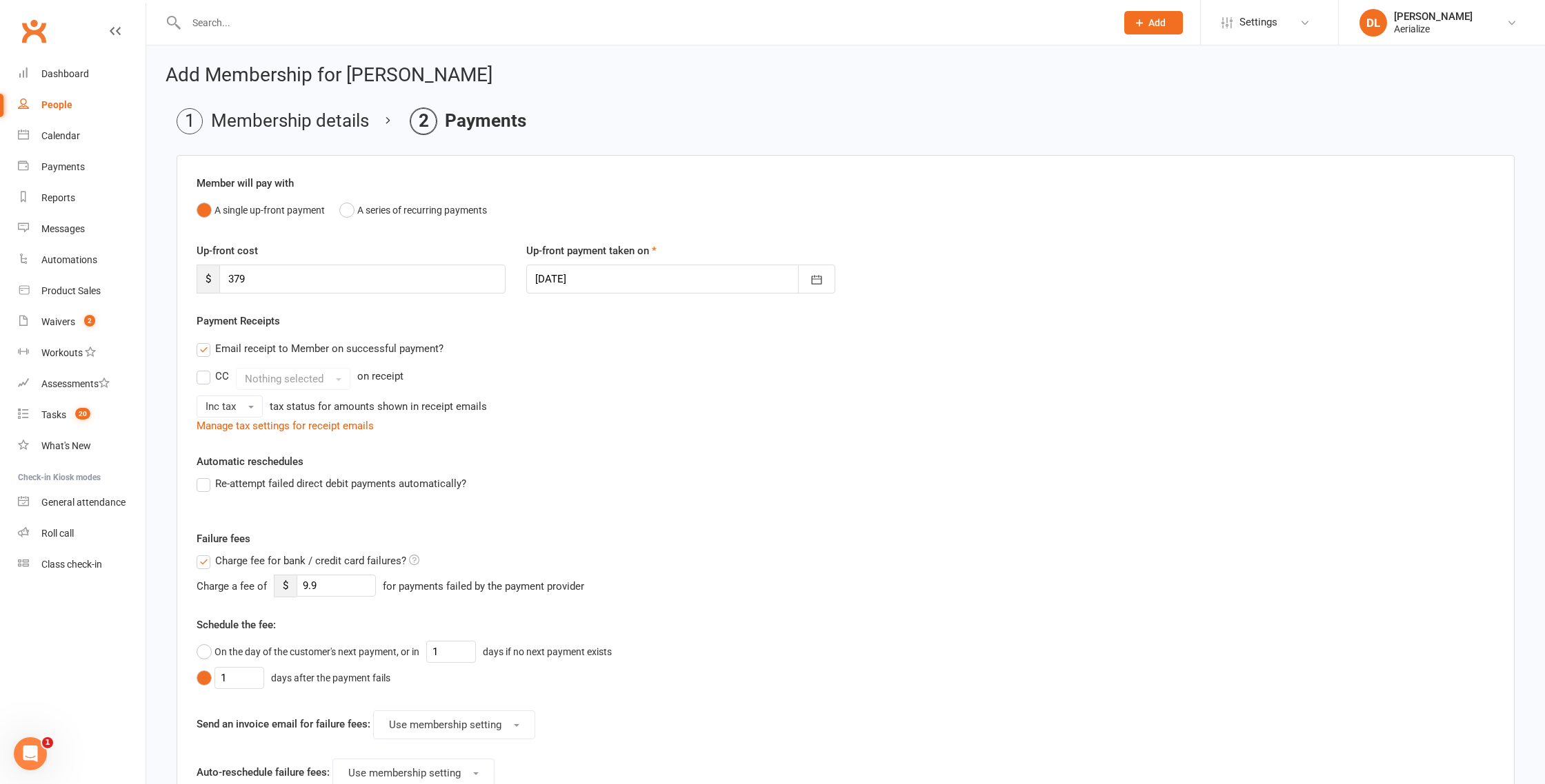
scroll to position [259, 0]
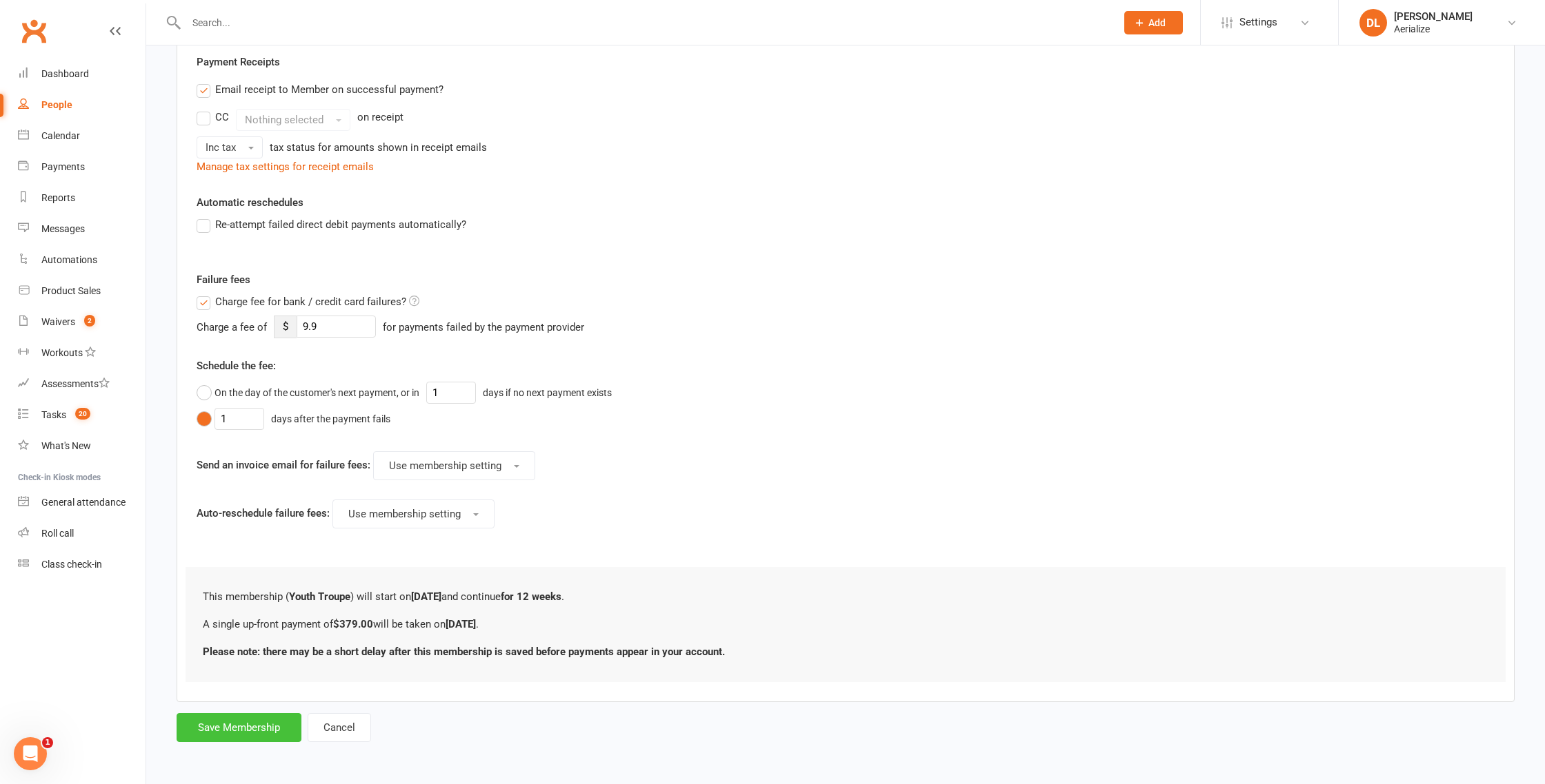
click at [232, 721] on button "Save Membership" at bounding box center [239, 727] width 125 height 29
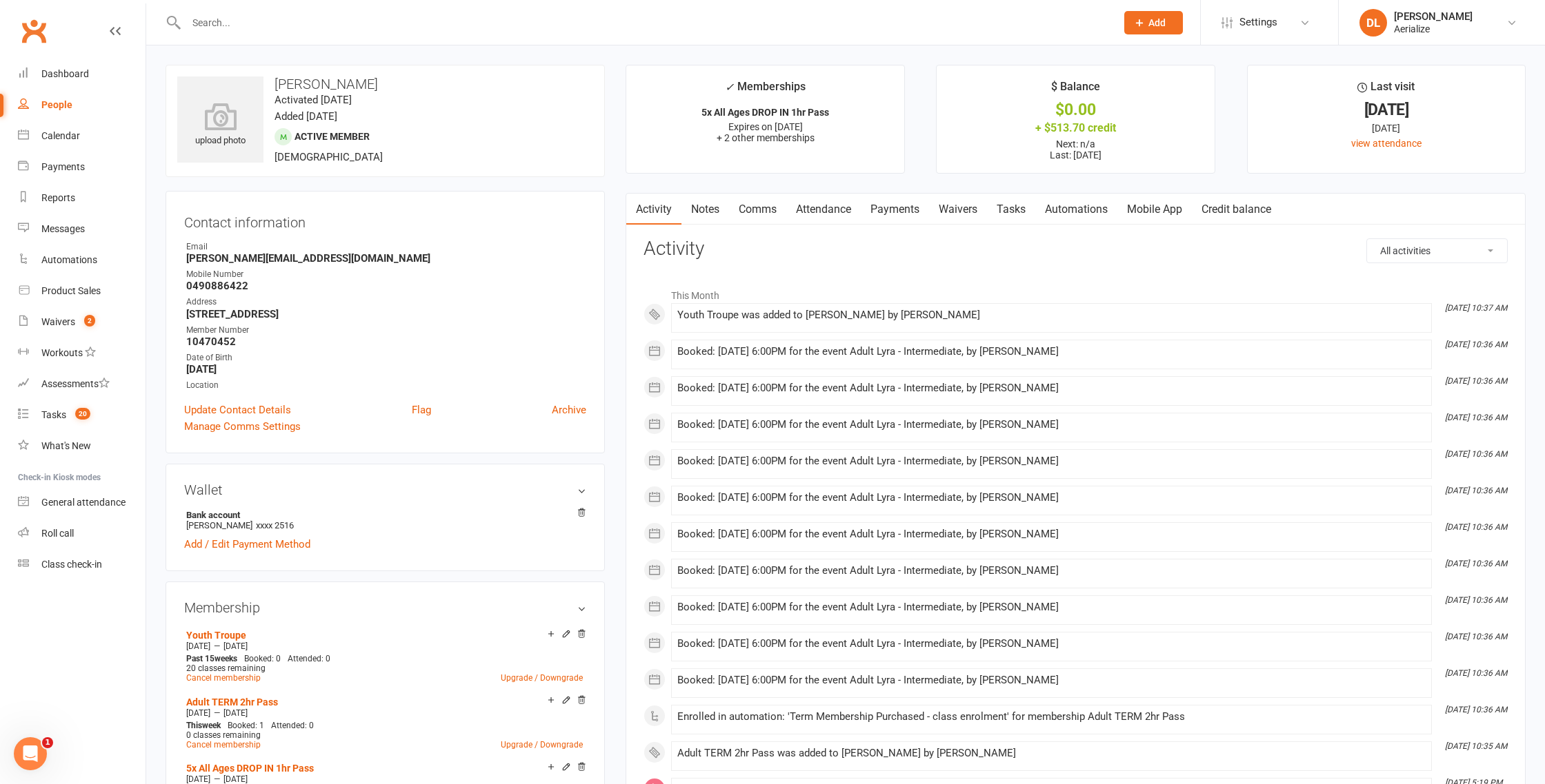
drag, startPoint x: 820, startPoint y: 204, endPoint x: 820, endPoint y: 217, distance: 13.0
click at [820, 205] on link "Attendance" at bounding box center [823, 209] width 75 height 32
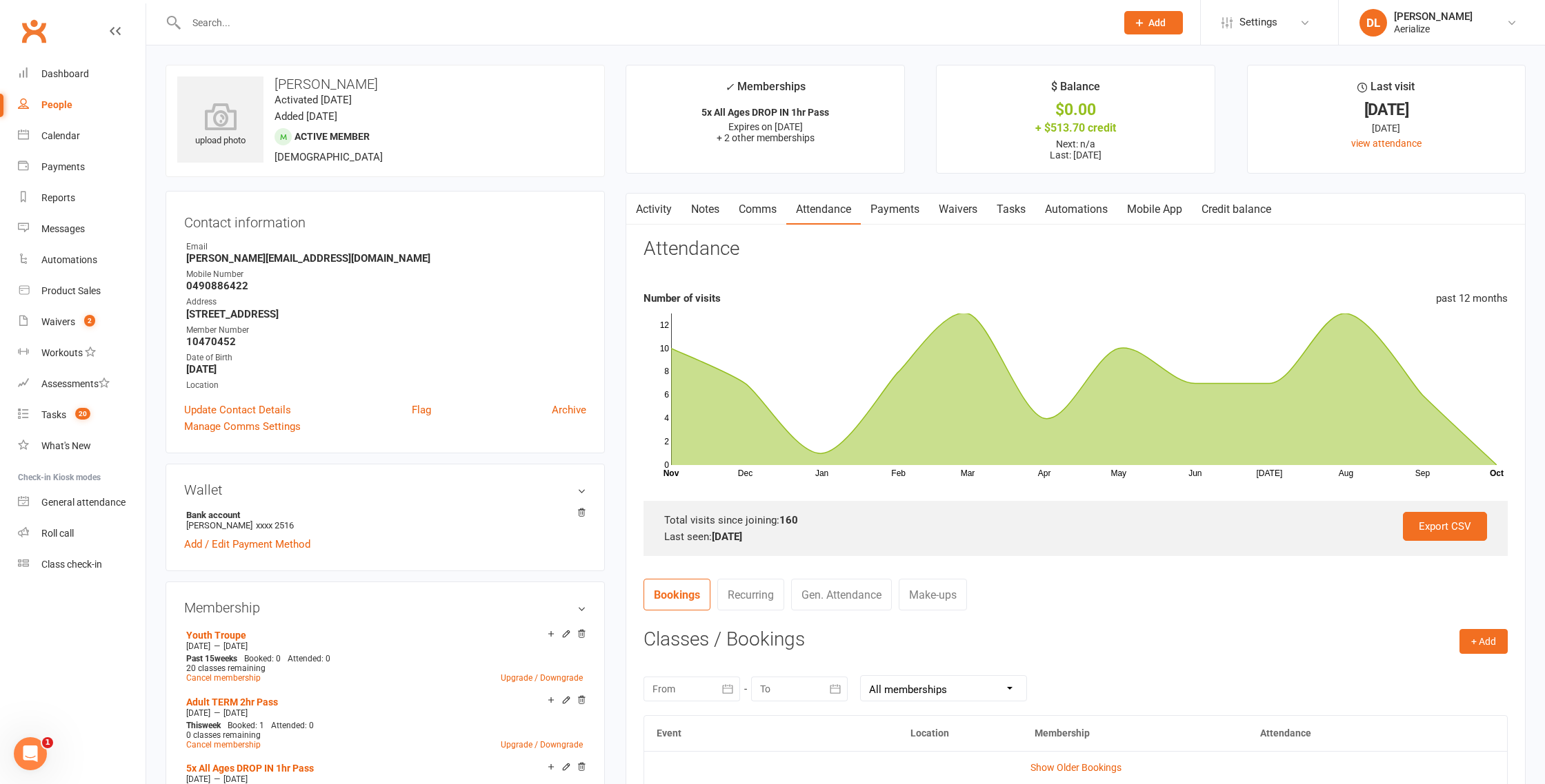
drag, startPoint x: 871, startPoint y: 211, endPoint x: 932, endPoint y: 236, distance: 65.9
click at [874, 212] on link "Payments" at bounding box center [894, 209] width 68 height 32
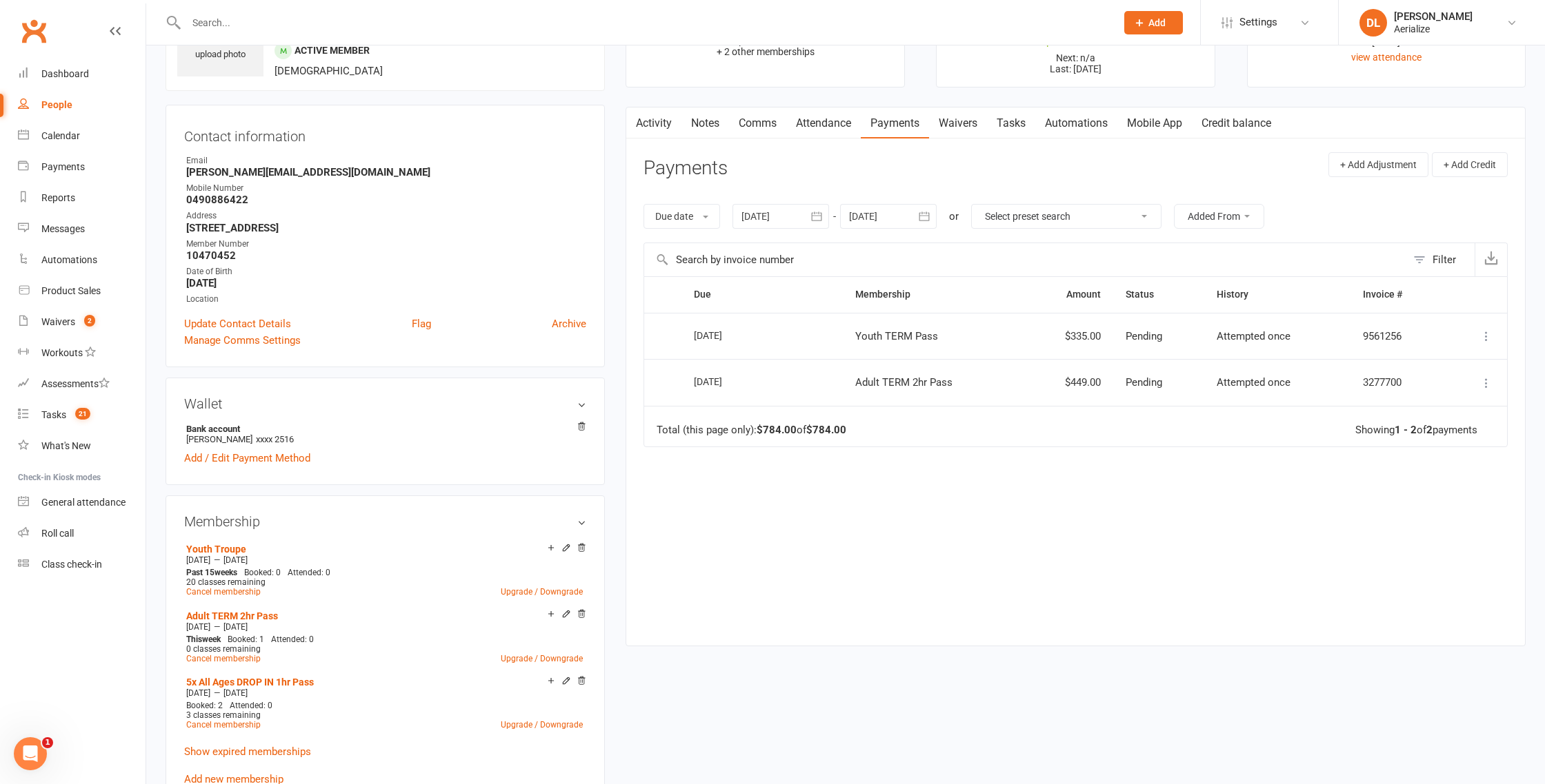
scroll to position [84, 0]
click at [1484, 386] on icon at bounding box center [1486, 386] width 14 height 14
click at [1135, 390] on span "Pending" at bounding box center [1143, 385] width 37 height 12
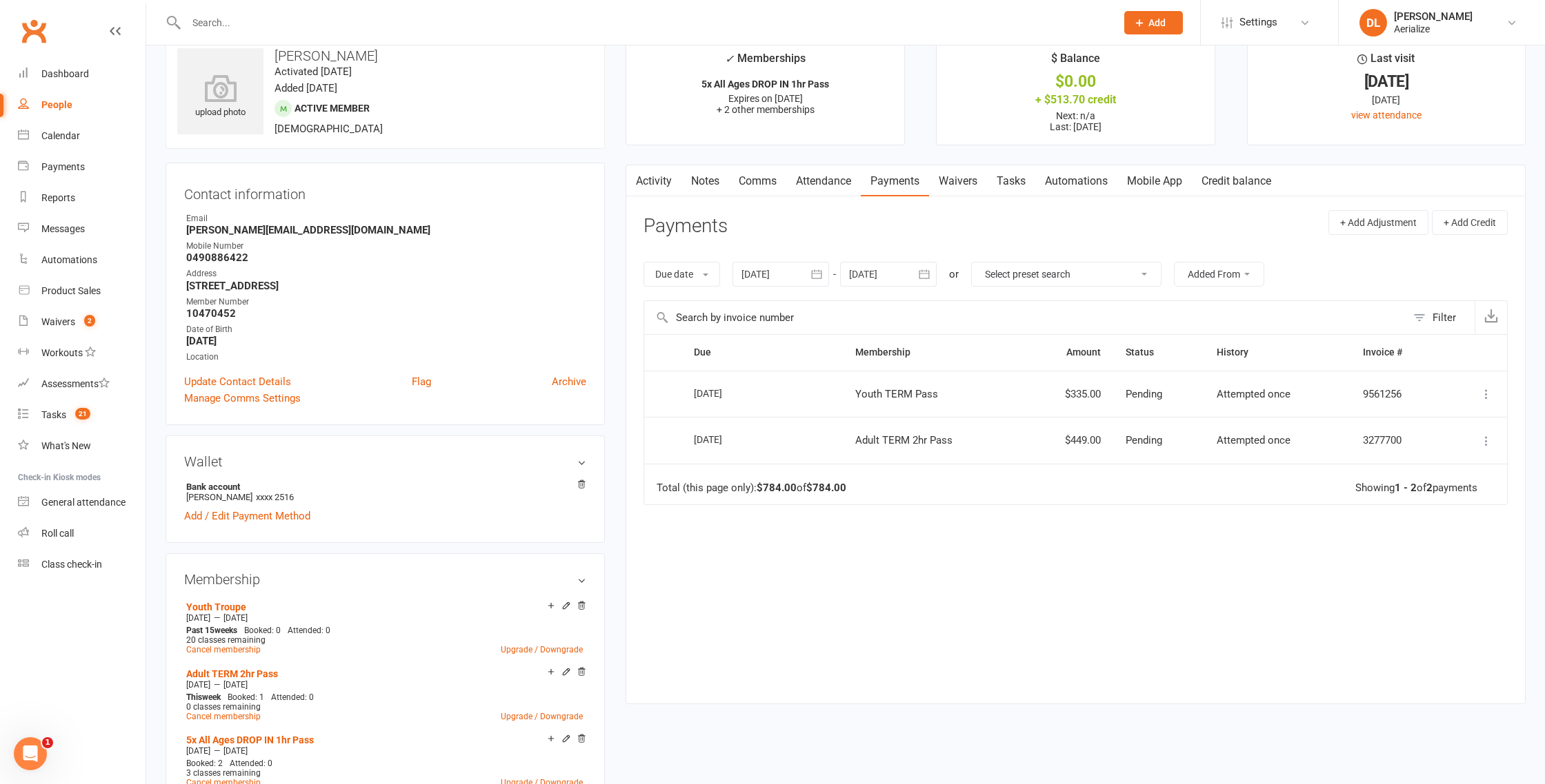
scroll to position [0, 0]
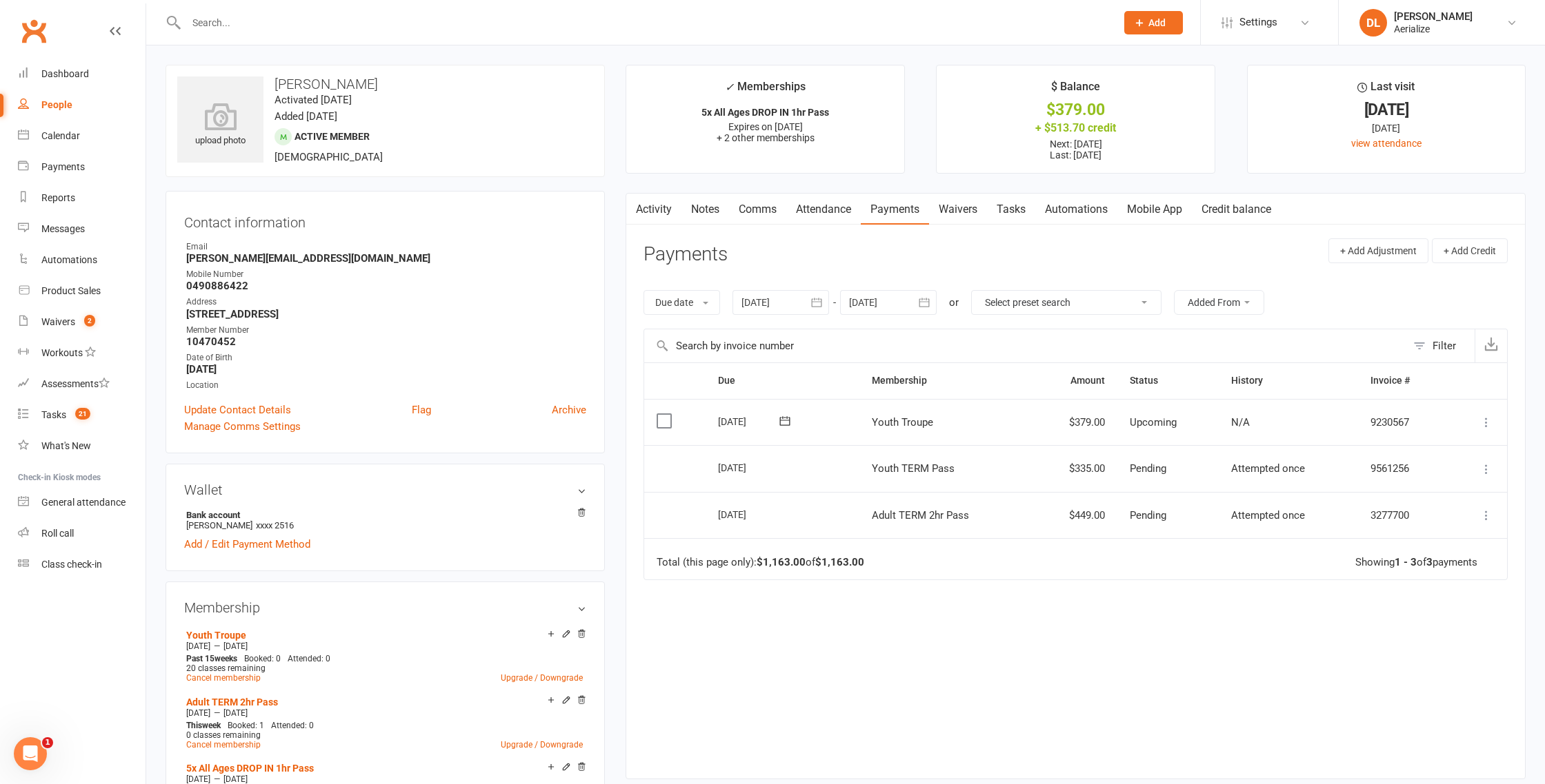
click at [1488, 419] on icon at bounding box center [1486, 422] width 14 height 14
click at [1424, 565] on link "Apply credit" at bounding box center [1425, 560] width 137 height 28
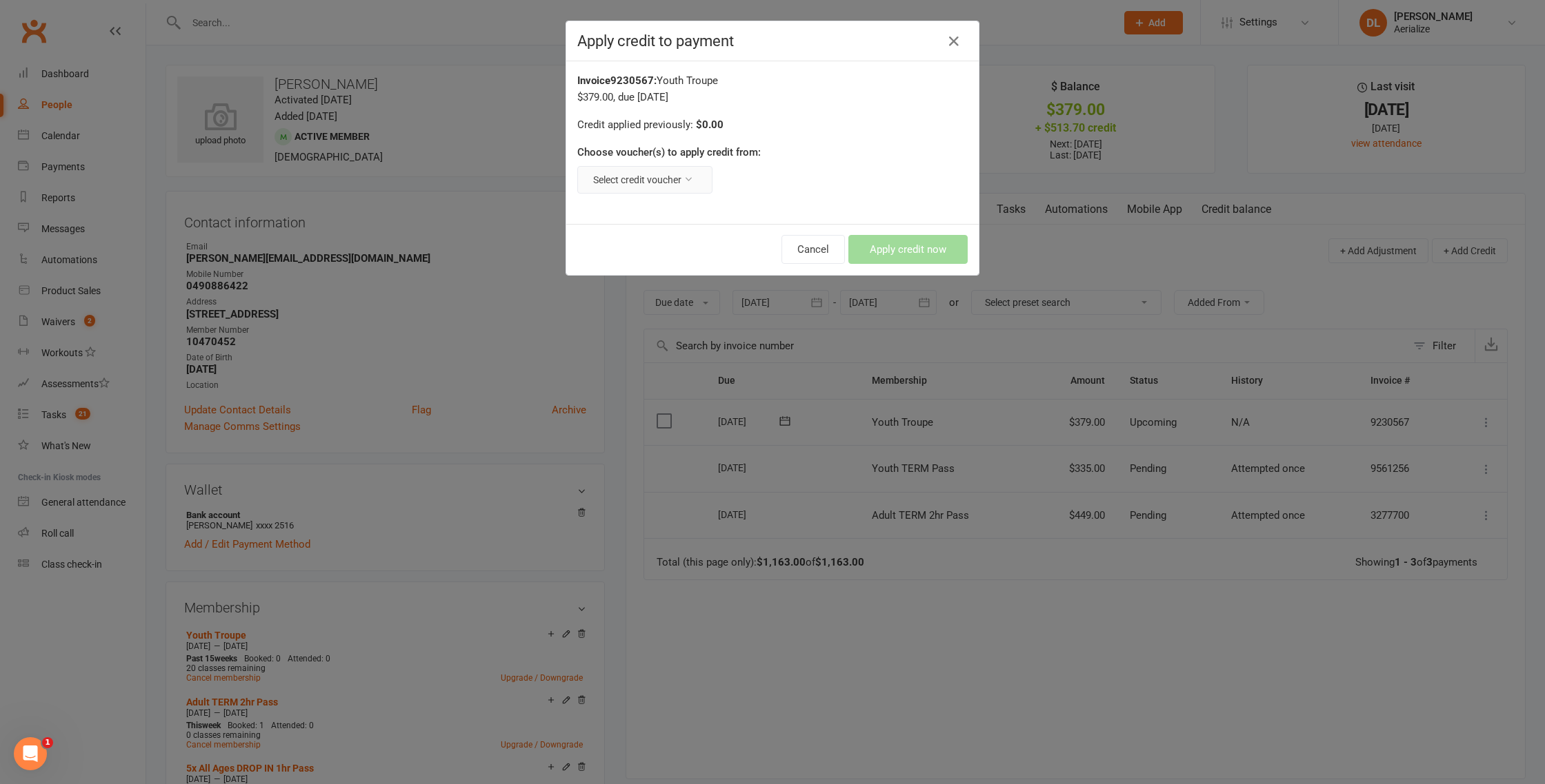
click at [672, 176] on button "Select credit voucher" at bounding box center [644, 180] width 135 height 28
click at [667, 240] on link "Youth Troupe Emerging Artist Scholarship: $379.00 remaining - Continuing YPT - …" at bounding box center [593, 240] width 240 height 28
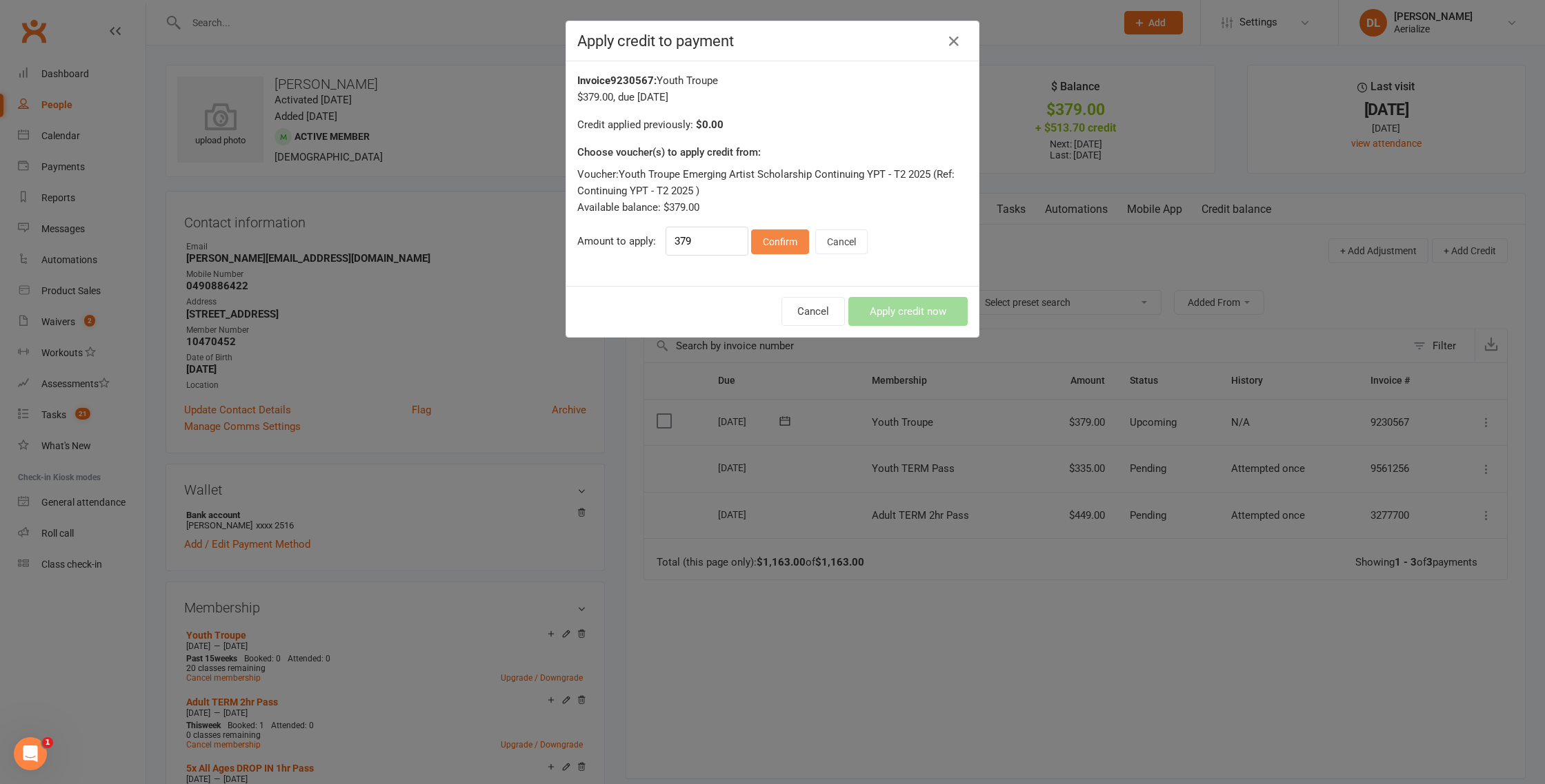
click at [771, 233] on button "Confirm" at bounding box center [779, 242] width 58 height 25
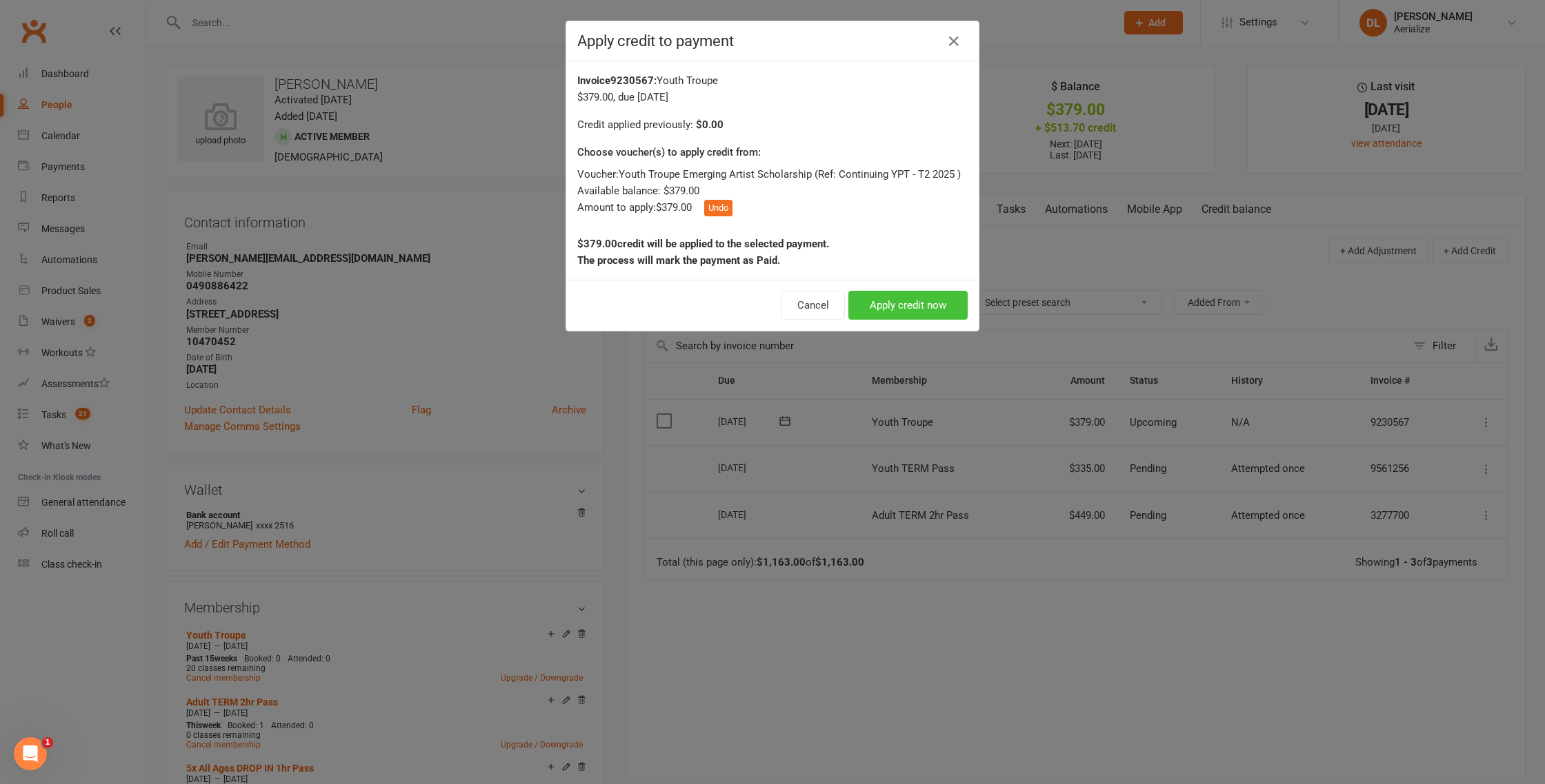
click at [899, 303] on button "Apply credit now" at bounding box center [908, 305] width 120 height 29
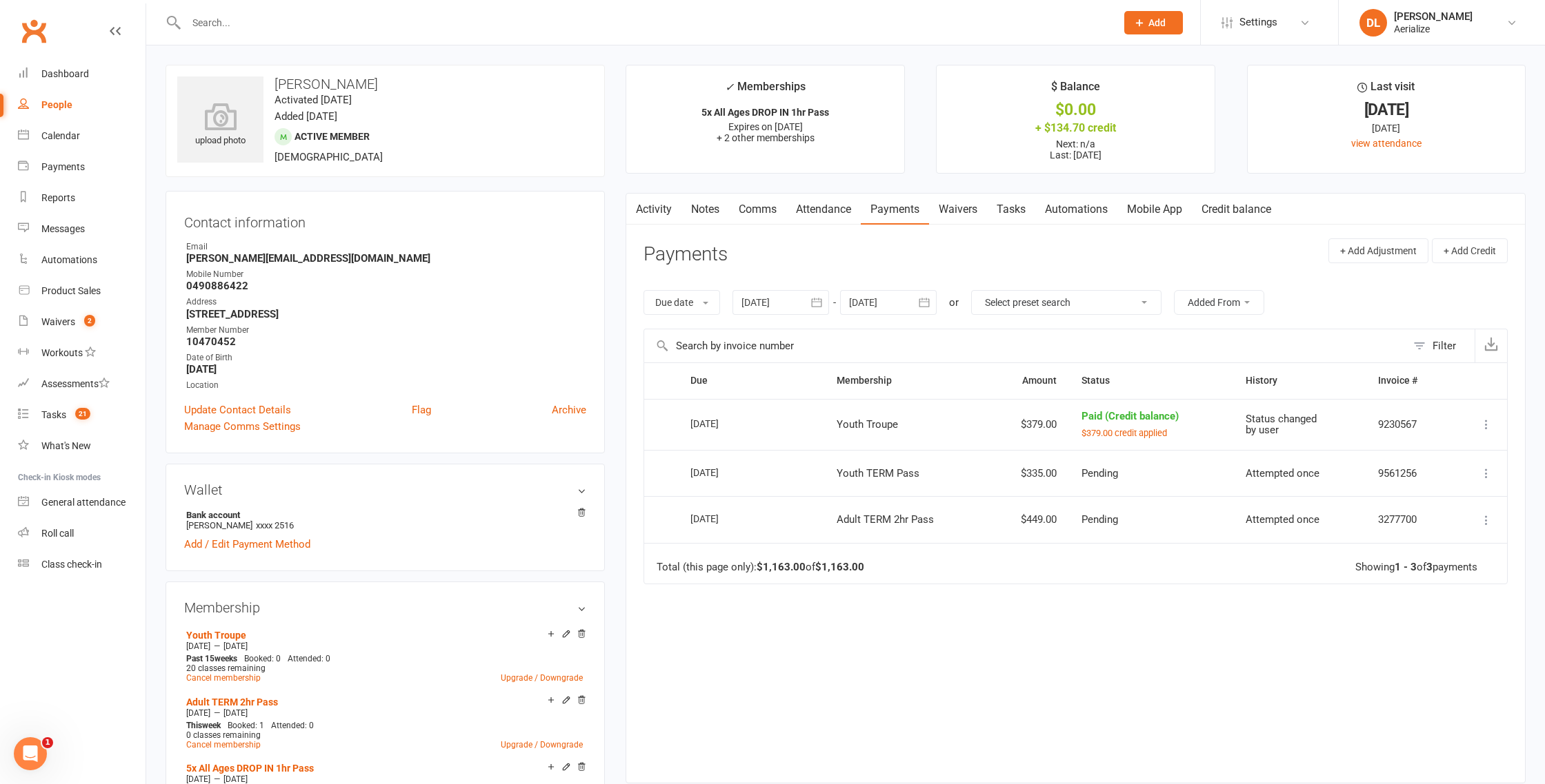
click at [815, 211] on link "Attendance" at bounding box center [823, 209] width 75 height 32
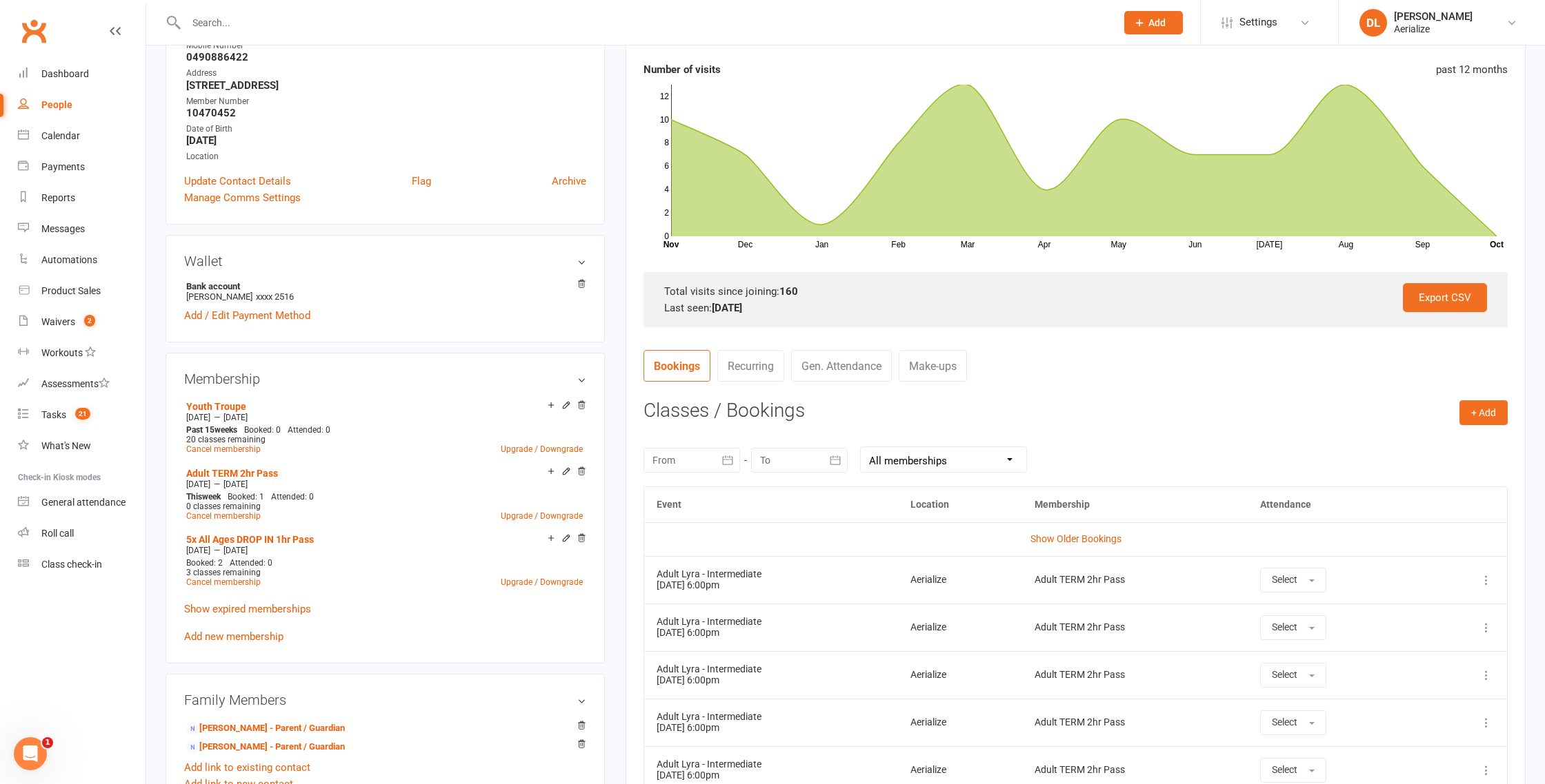
scroll to position [225, 0]
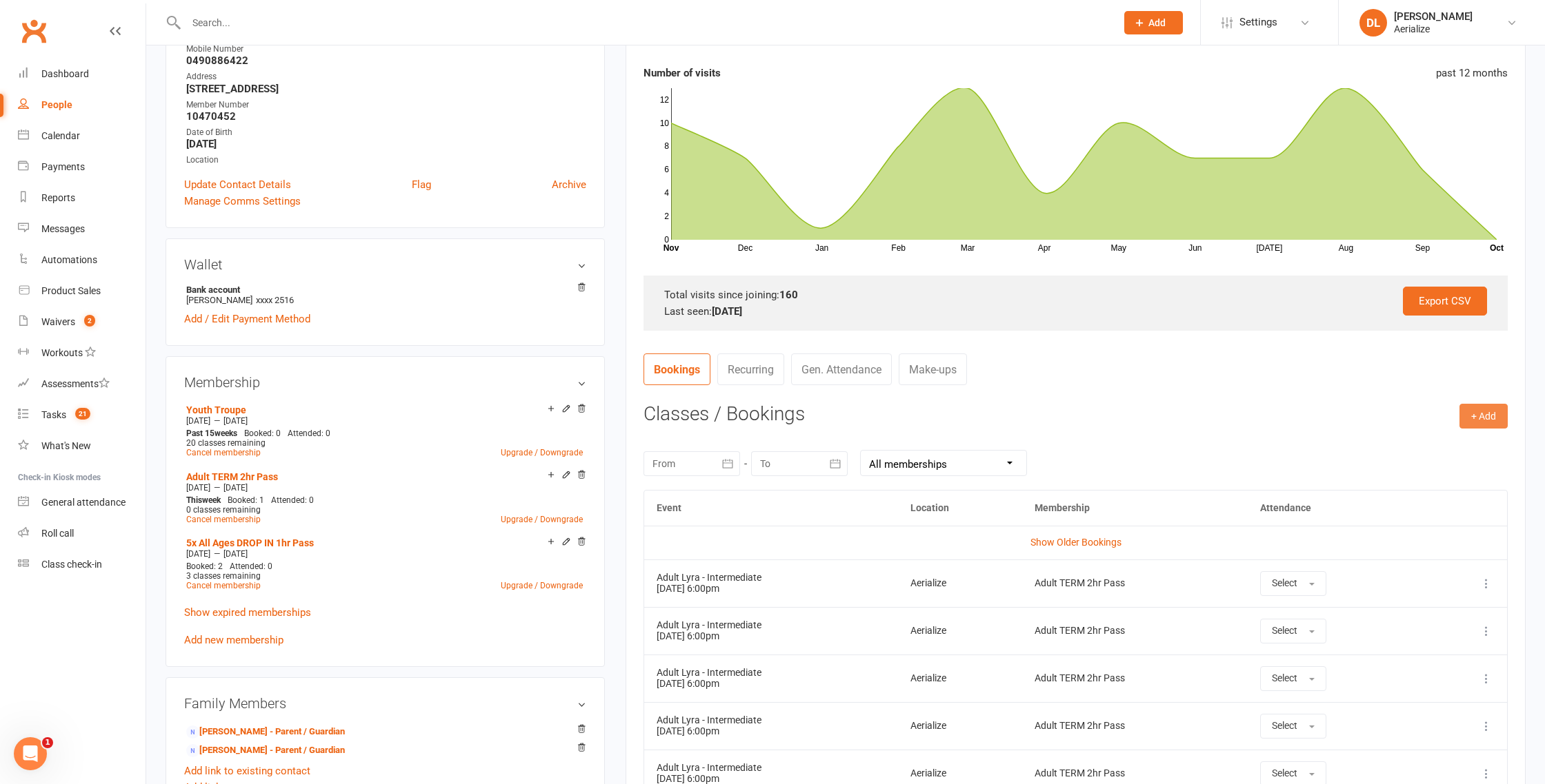
click at [1480, 415] on button "+ Add" at bounding box center [1483, 416] width 48 height 25
click at [1399, 450] on link "Book Event" at bounding box center [1438, 447] width 137 height 28
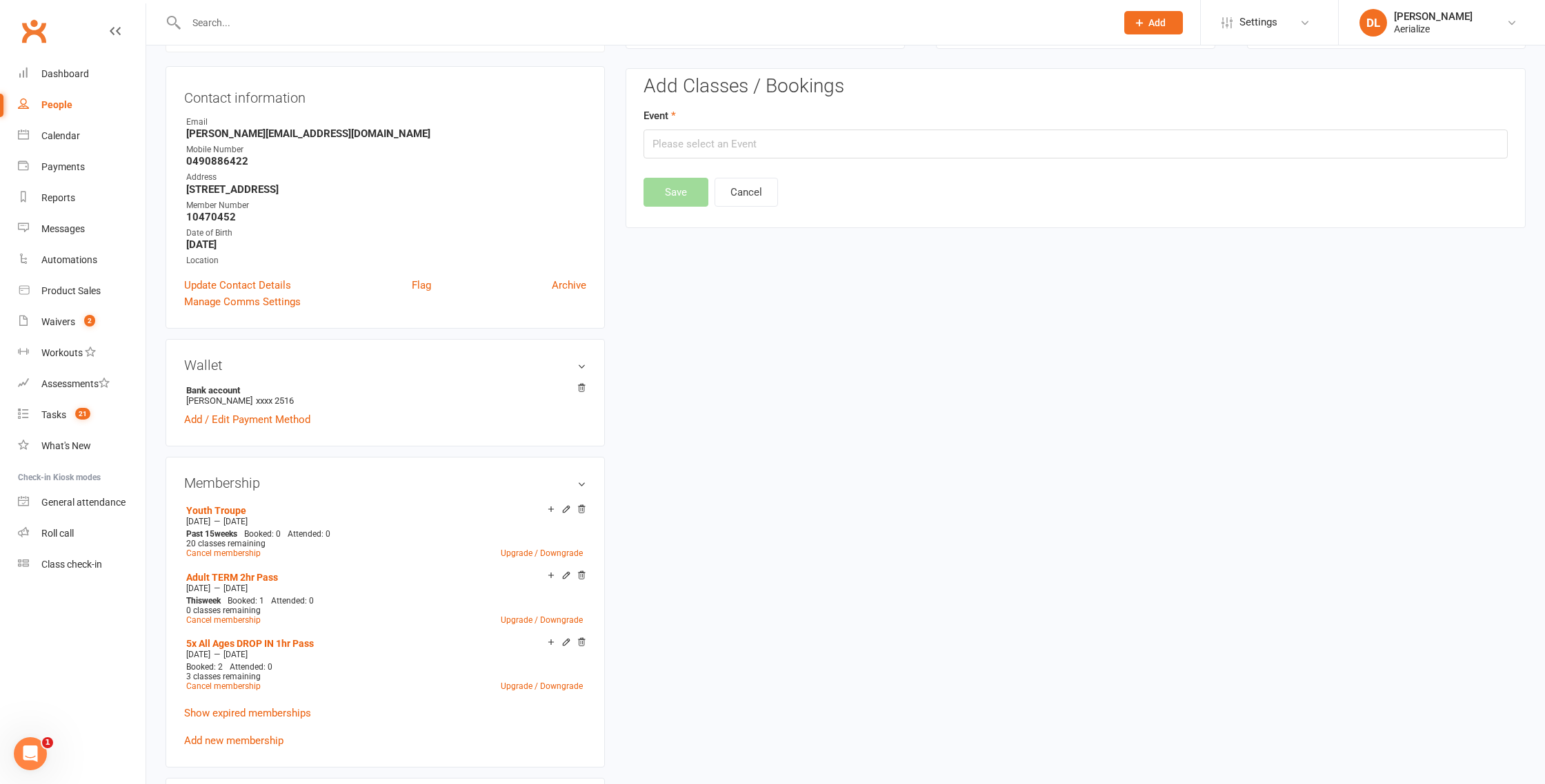
scroll to position [124, 0]
click at [711, 146] on input "text" at bounding box center [1075, 145] width 864 height 29
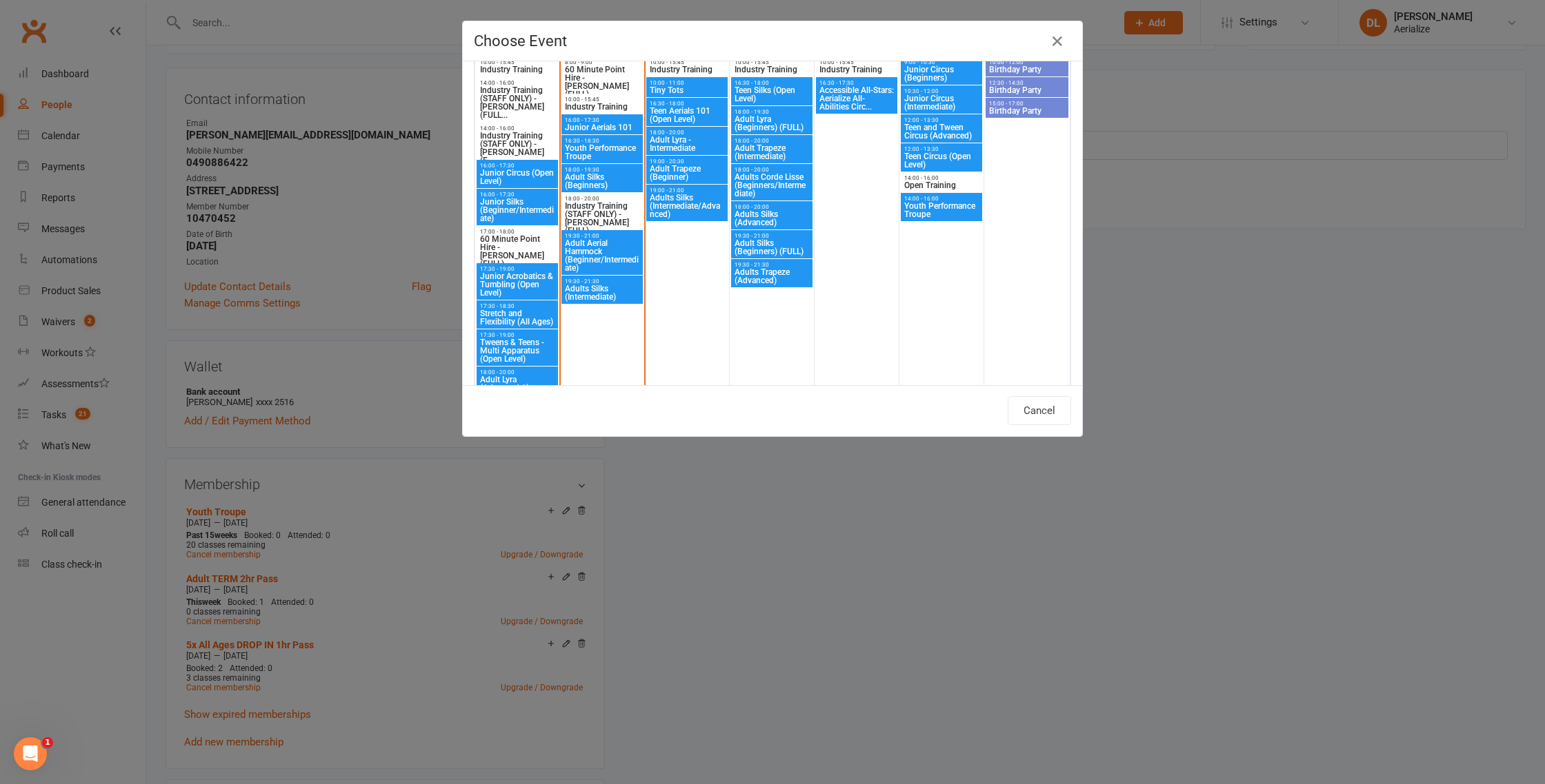
scroll to position [936, 0]
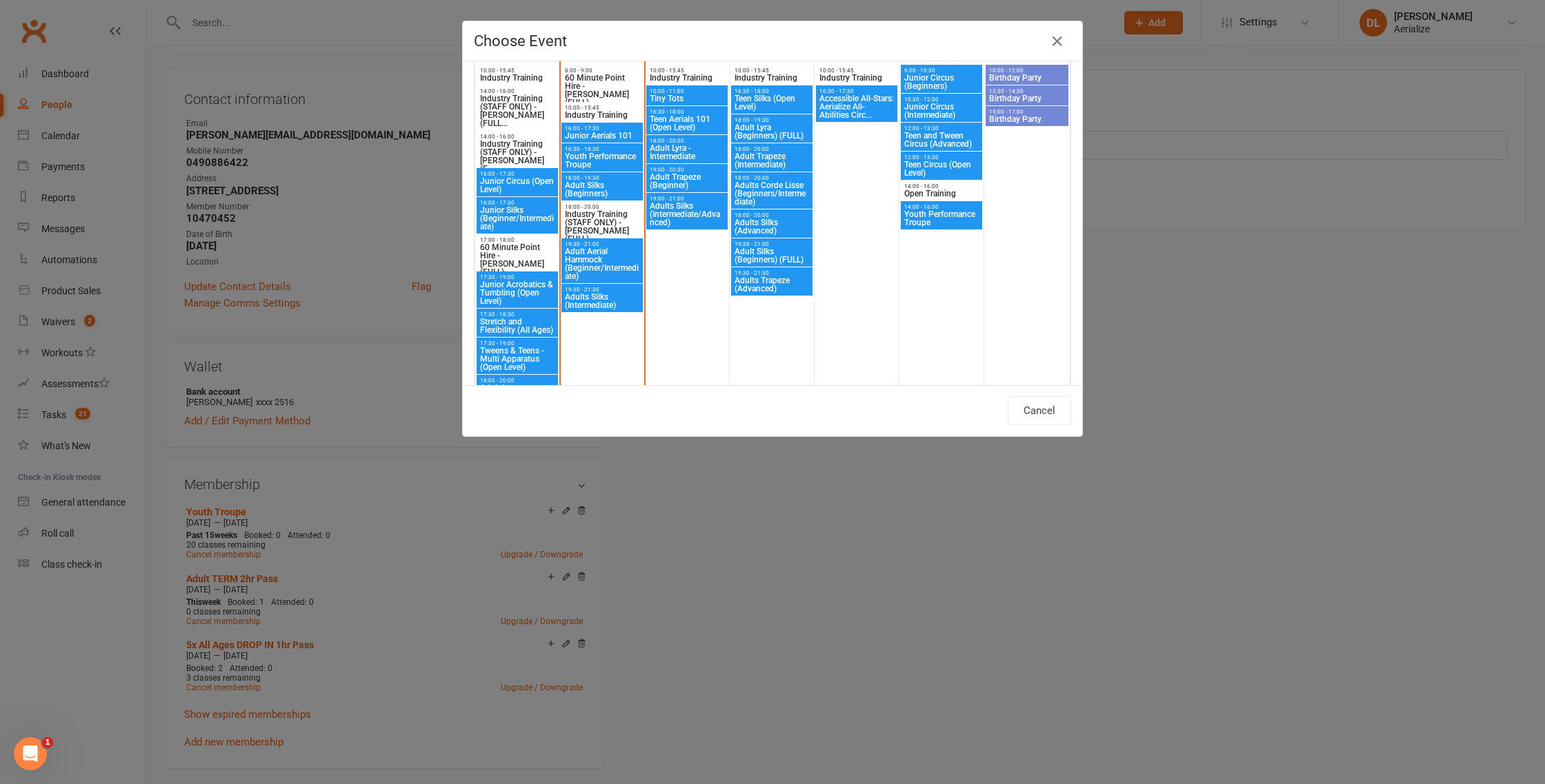
click at [584, 153] on span "Youth Performance Troupe" at bounding box center [602, 161] width 76 height 16
type input "Youth Performance Troupe - [DATE] 4:30:00 PM"
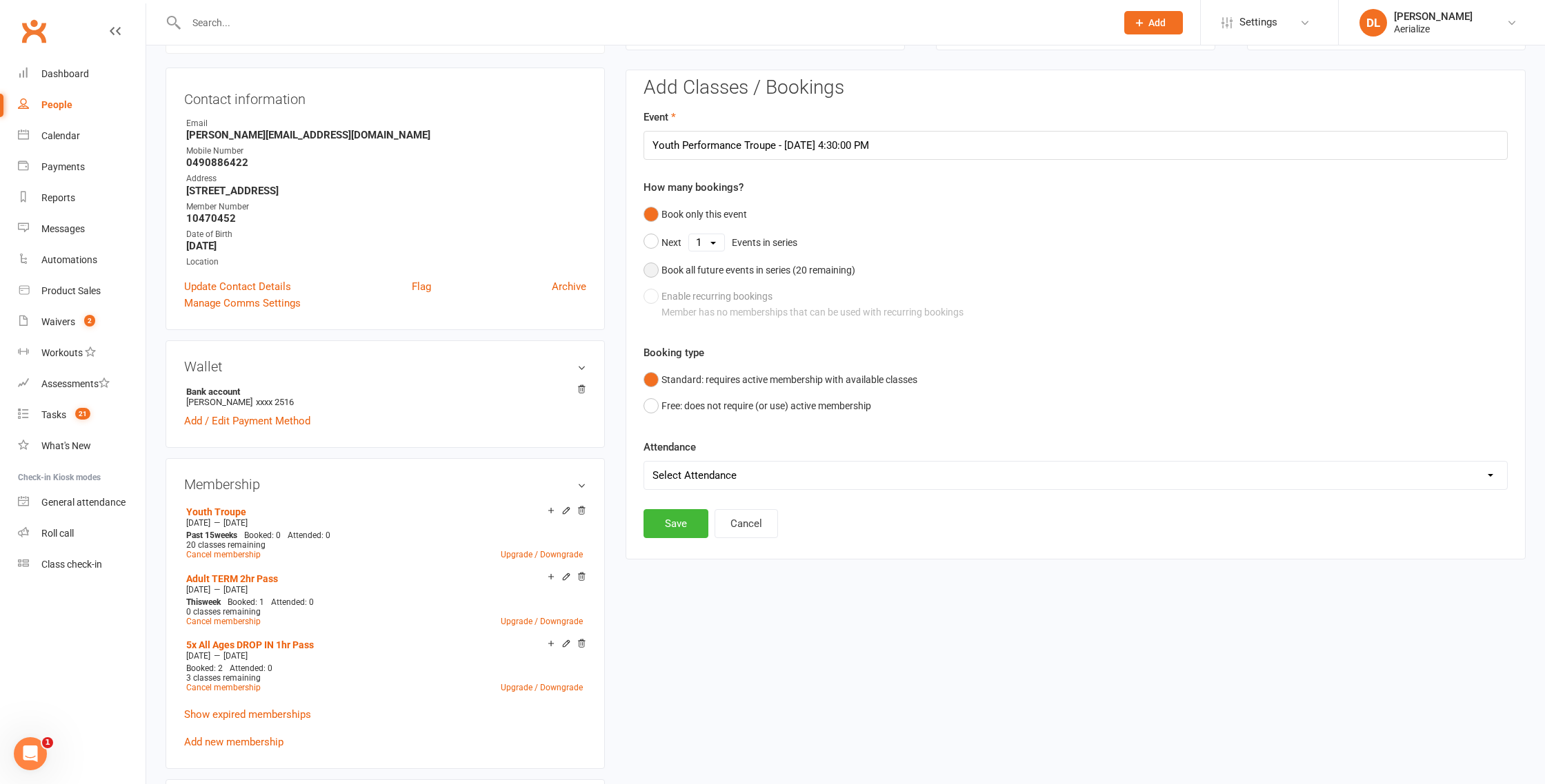
drag, startPoint x: 679, startPoint y: 272, endPoint x: 680, endPoint y: 292, distance: 20.0
click at [679, 273] on div "Book all future events in series ( 20 remaining)" at bounding box center [758, 270] width 193 height 16
click at [684, 452] on button "Save" at bounding box center [675, 453] width 65 height 29
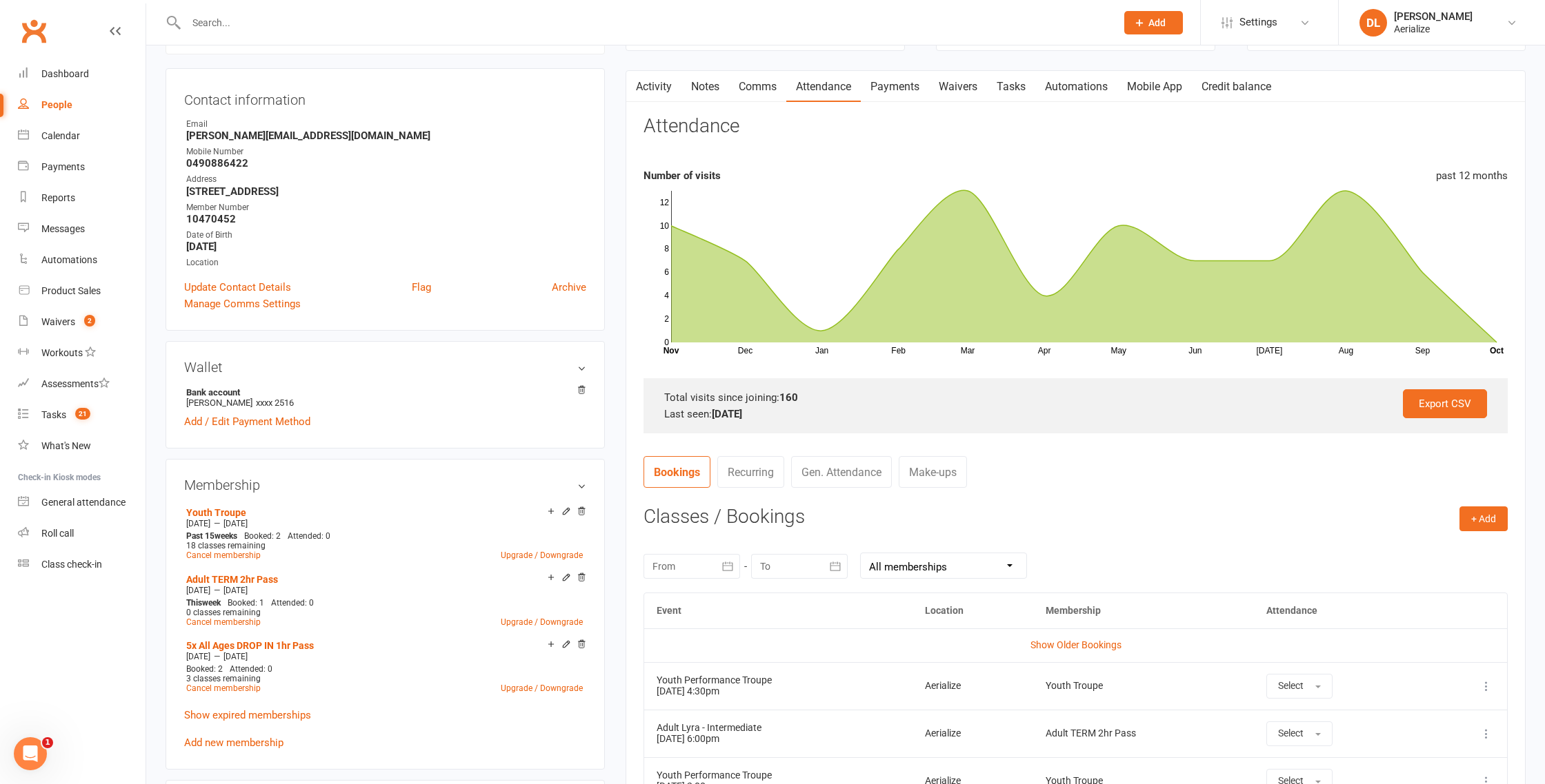
scroll to position [0, 0]
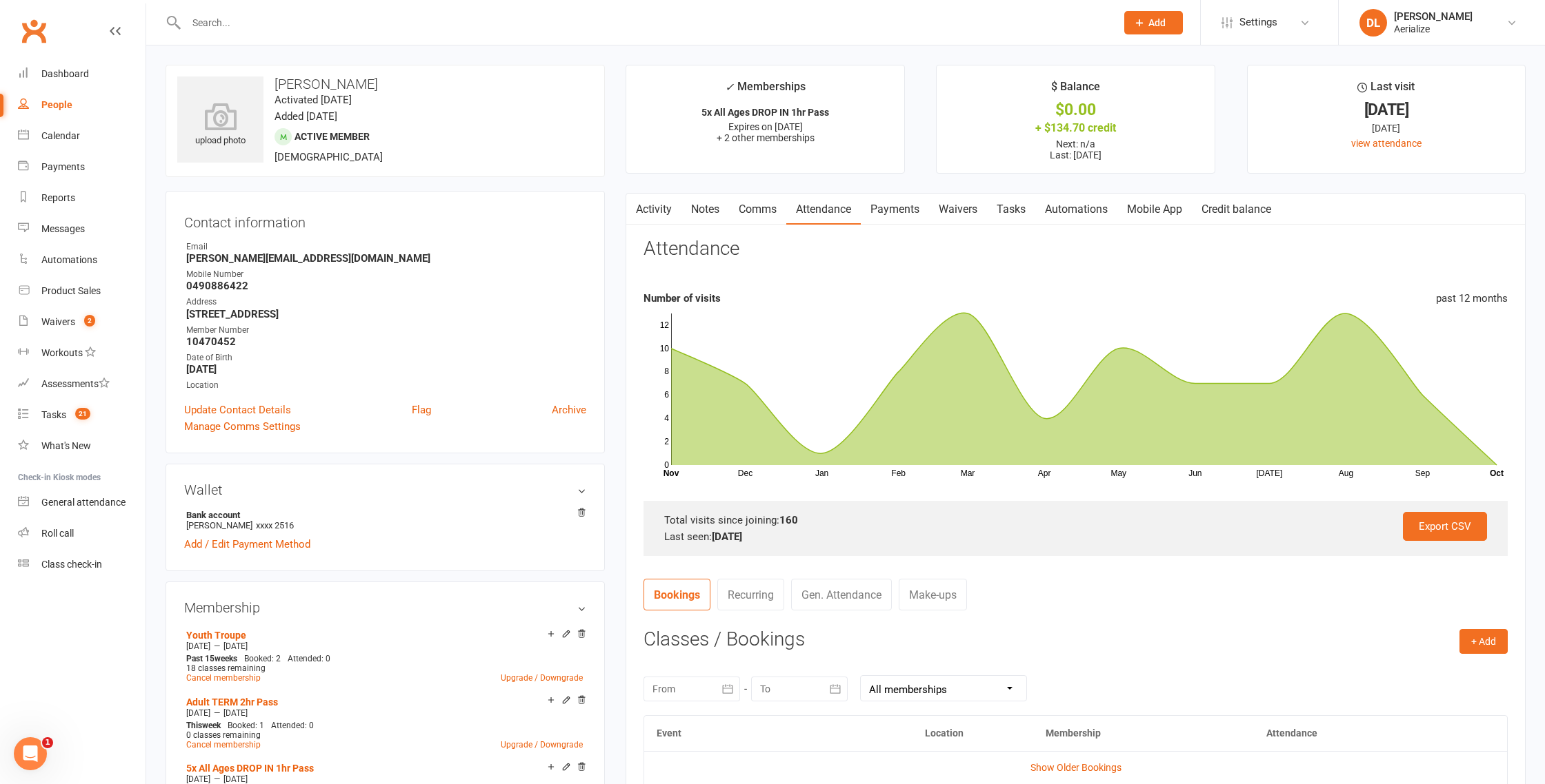
click at [832, 219] on link "Attendance" at bounding box center [823, 209] width 75 height 32
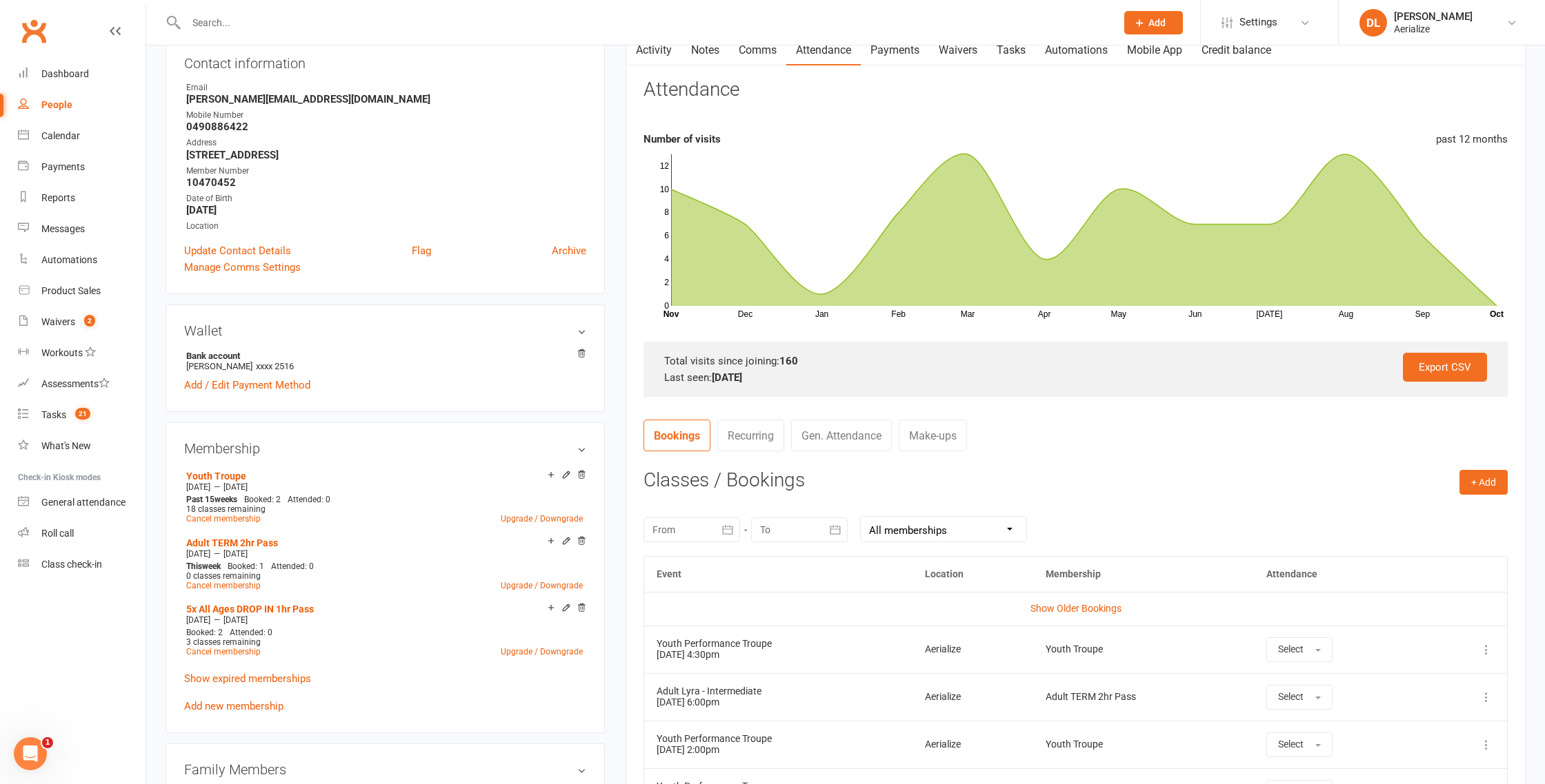
scroll to position [152, 0]
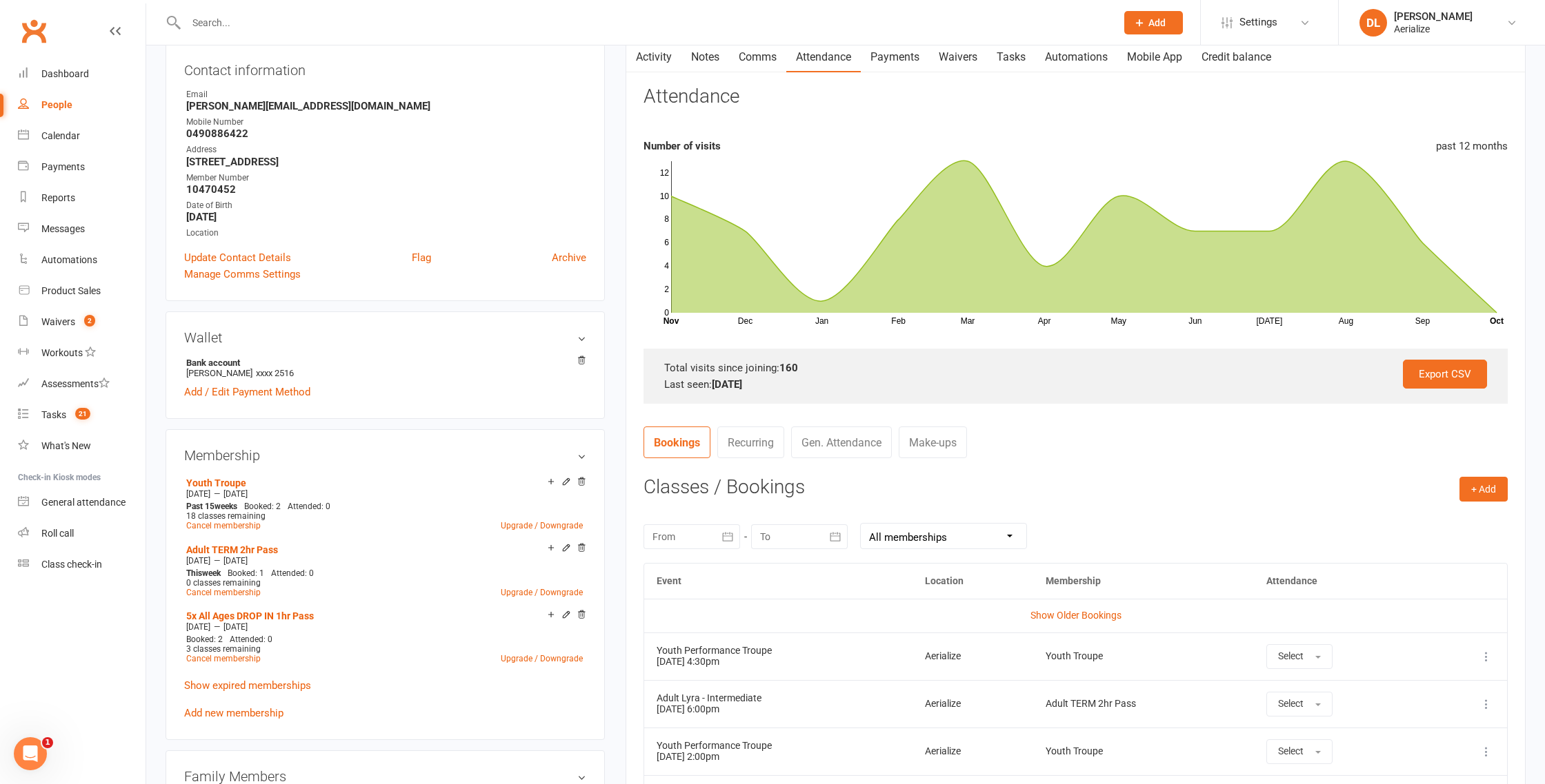
click at [901, 59] on link "Payments" at bounding box center [894, 57] width 68 height 32
